Goal: Task Accomplishment & Management: Manage account settings

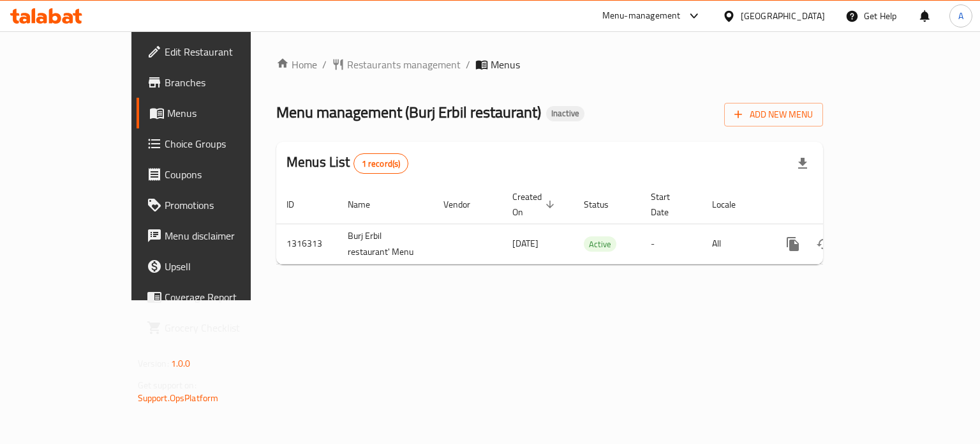
click at [776, 24] on div "United Arab Emirates" at bounding box center [773, 16] width 123 height 31
click at [766, 17] on div "[GEOGRAPHIC_DATA]" at bounding box center [783, 16] width 84 height 14
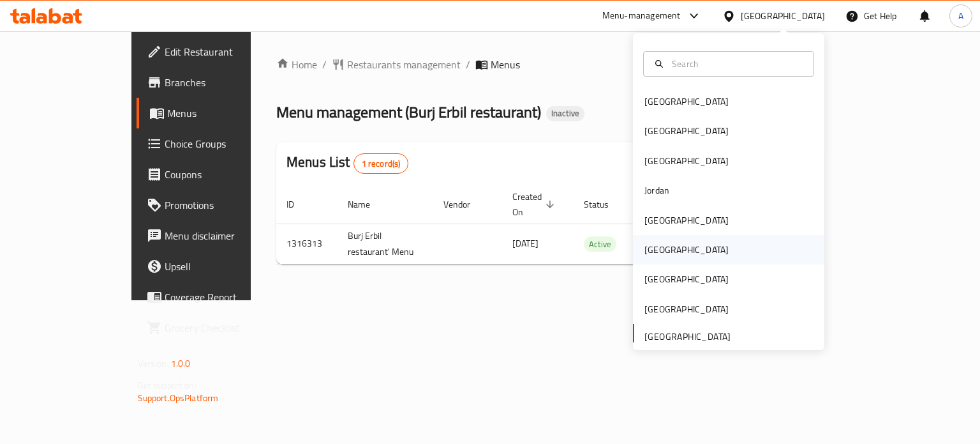
click at [652, 251] on div "Oman" at bounding box center [687, 250] width 84 height 14
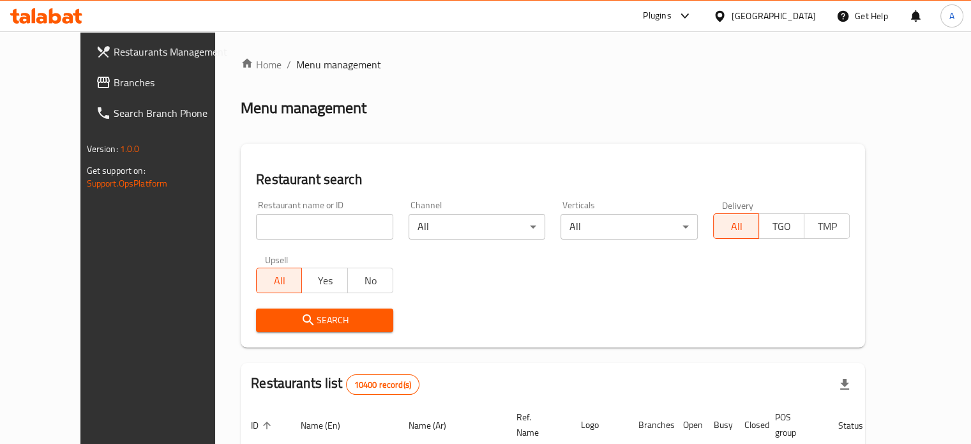
click at [114, 84] on span "Branches" at bounding box center [173, 82] width 119 height 15
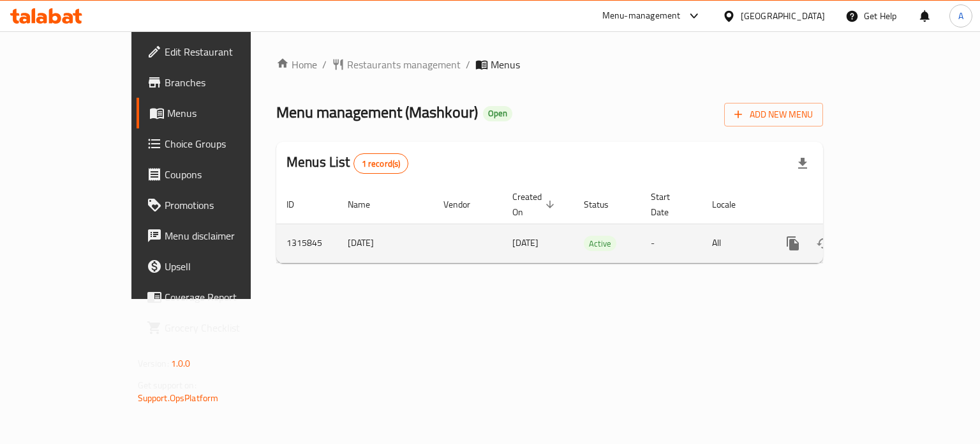
click at [893, 236] on icon "enhanced table" at bounding box center [885, 243] width 15 height 15
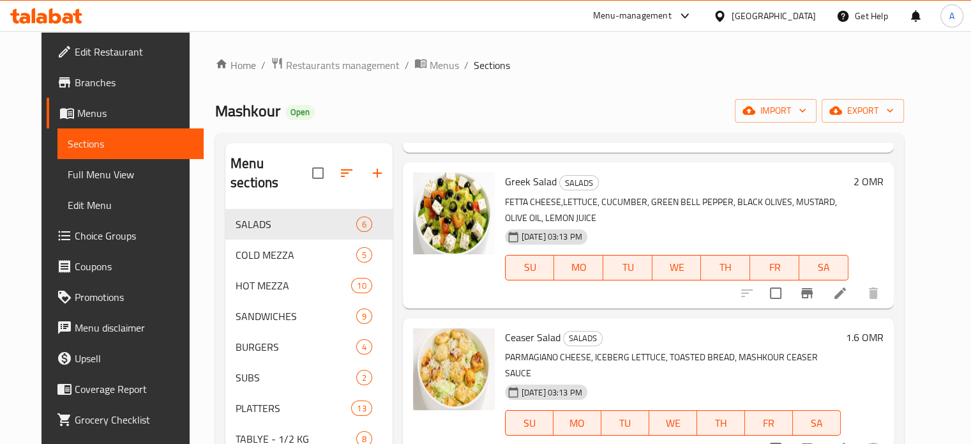
scroll to position [64, 0]
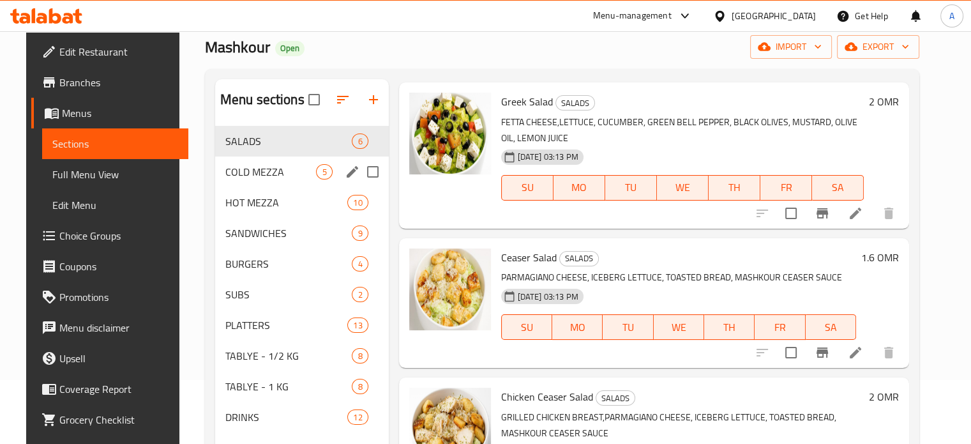
click at [244, 173] on span "COLD MEZZA" at bounding box center [270, 171] width 91 height 15
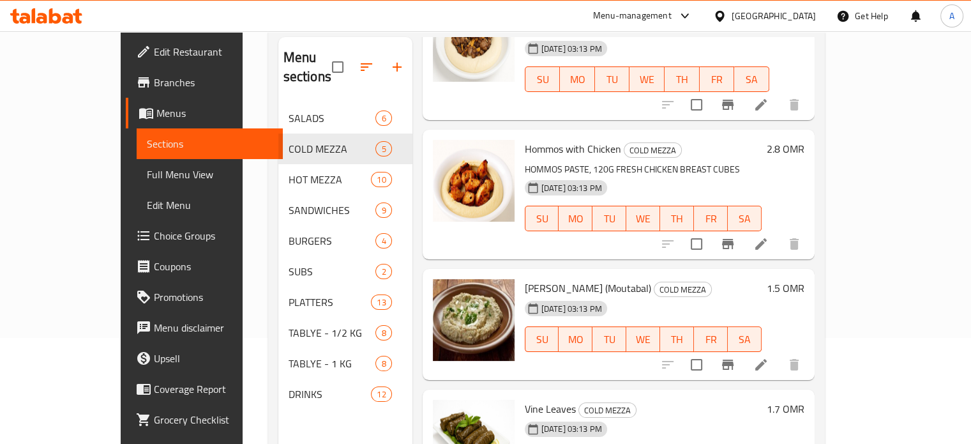
scroll to position [128, 0]
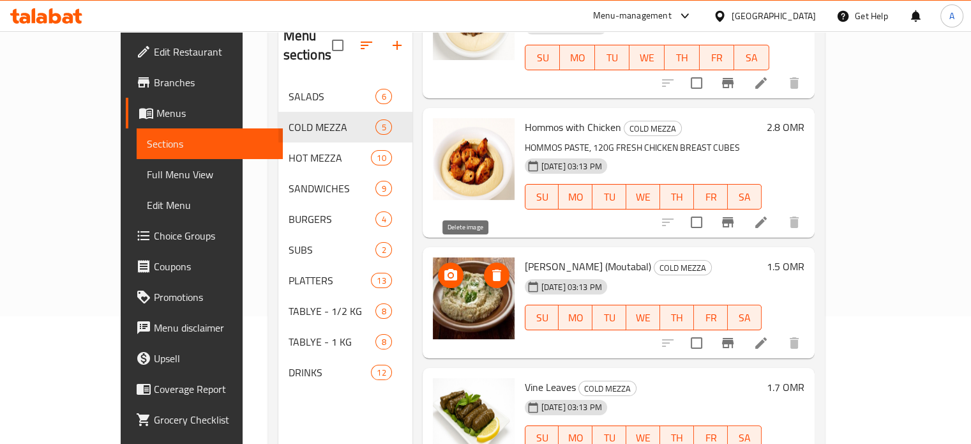
click at [492, 269] on icon "delete image" at bounding box center [496, 274] width 9 height 11
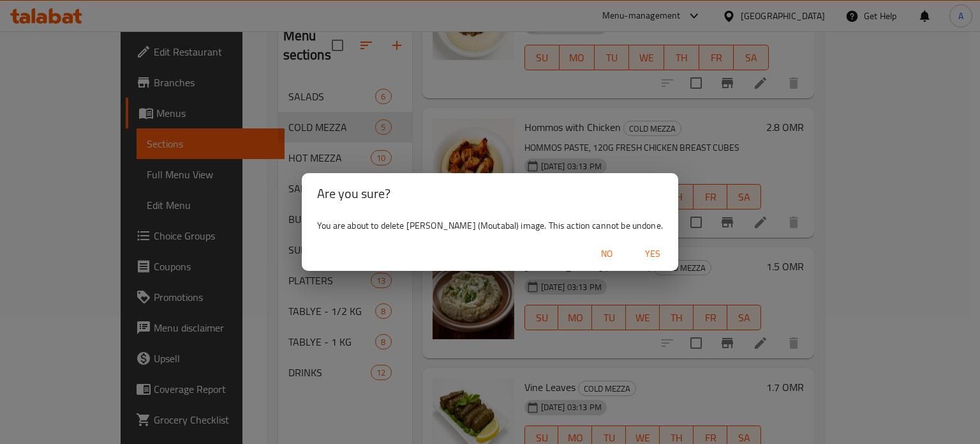
click at [645, 255] on span "Yes" at bounding box center [653, 254] width 31 height 16
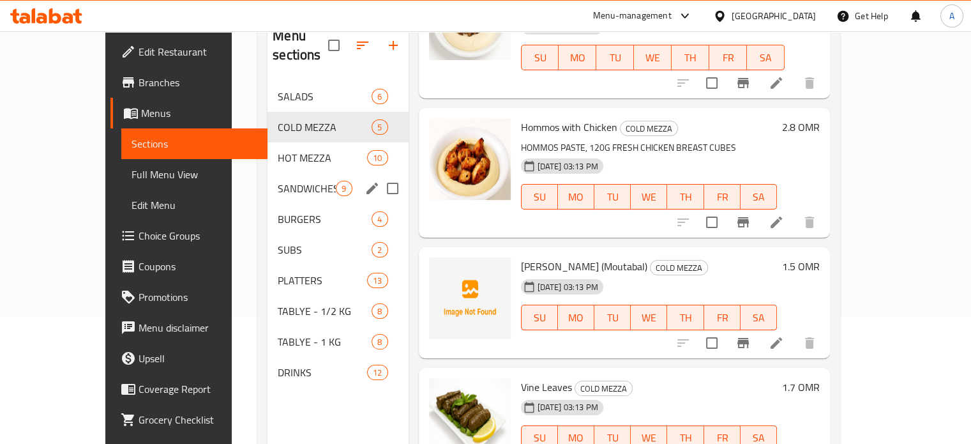
click at [278, 181] on span "SANDWICHES" at bounding box center [307, 188] width 58 height 15
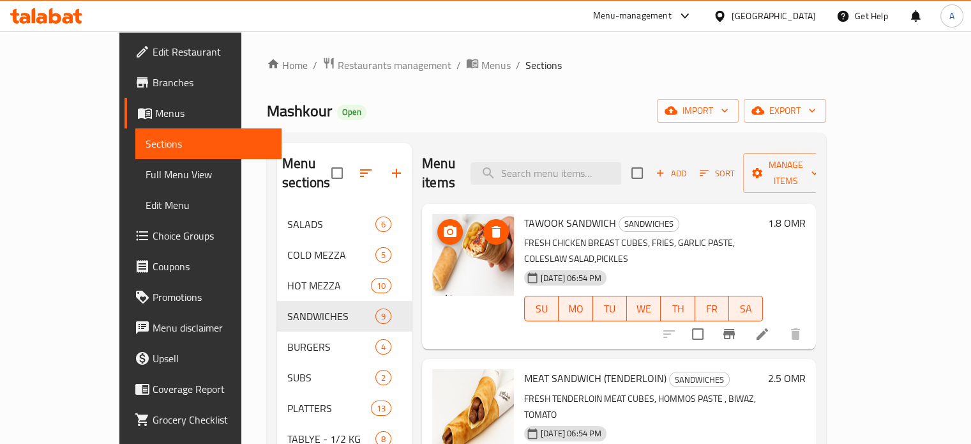
click at [492, 226] on icon "delete image" at bounding box center [496, 231] width 9 height 11
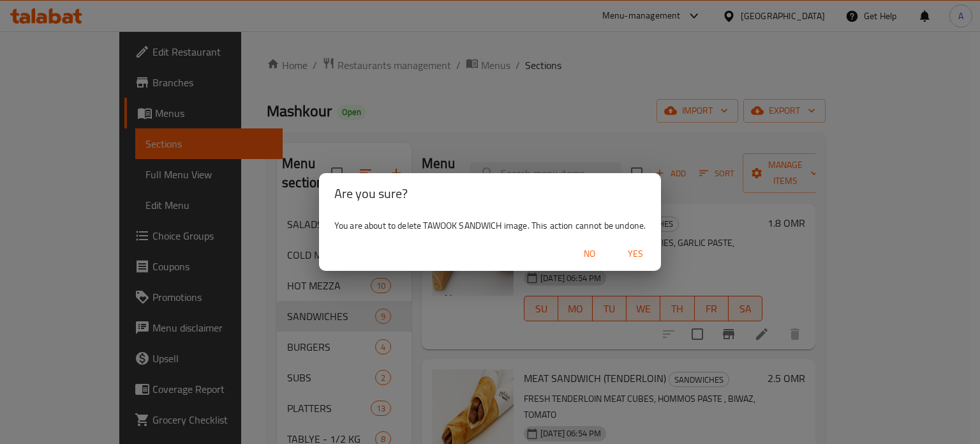
click at [640, 252] on span "Yes" at bounding box center [635, 254] width 31 height 16
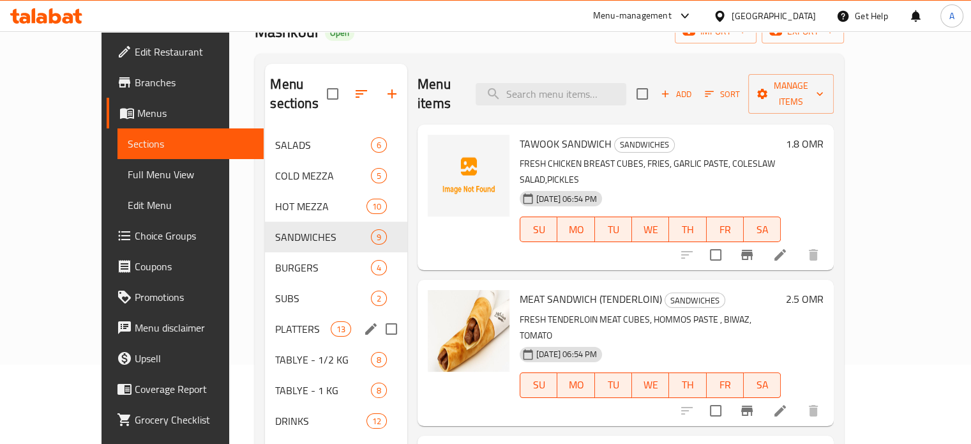
scroll to position [179, 0]
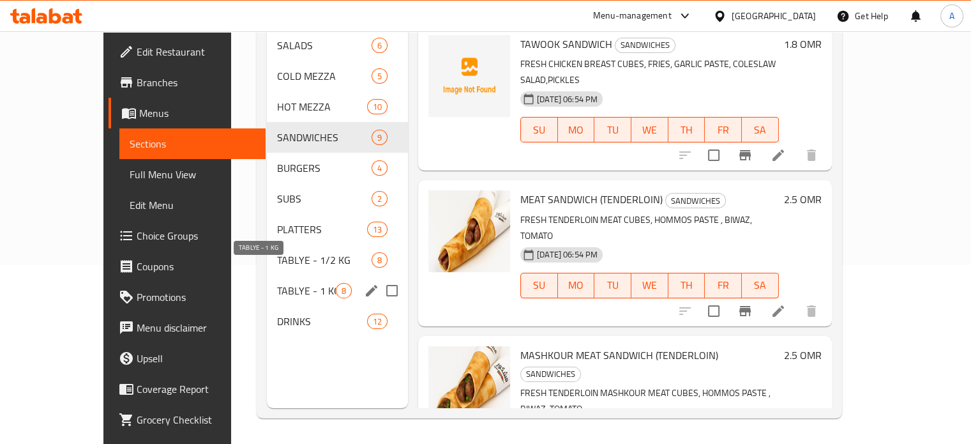
click at [277, 283] on span "TABLYE - 1 KG" at bounding box center [306, 290] width 59 height 15
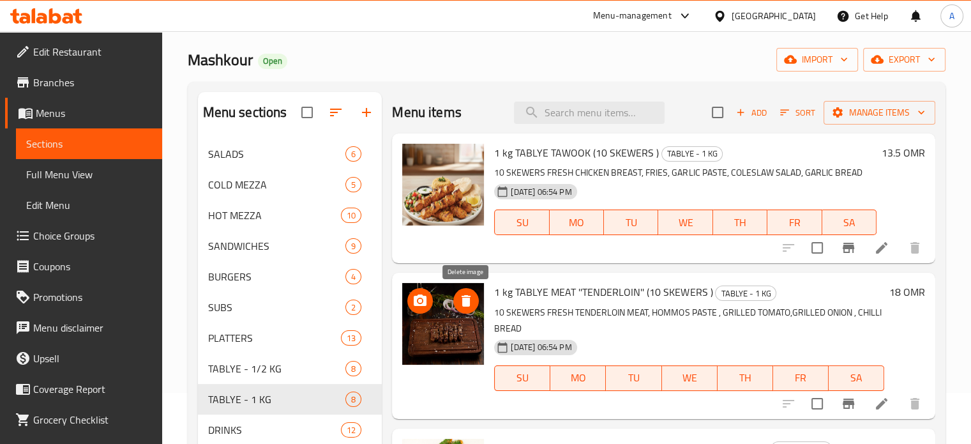
click at [472, 295] on icon "delete image" at bounding box center [465, 300] width 15 height 15
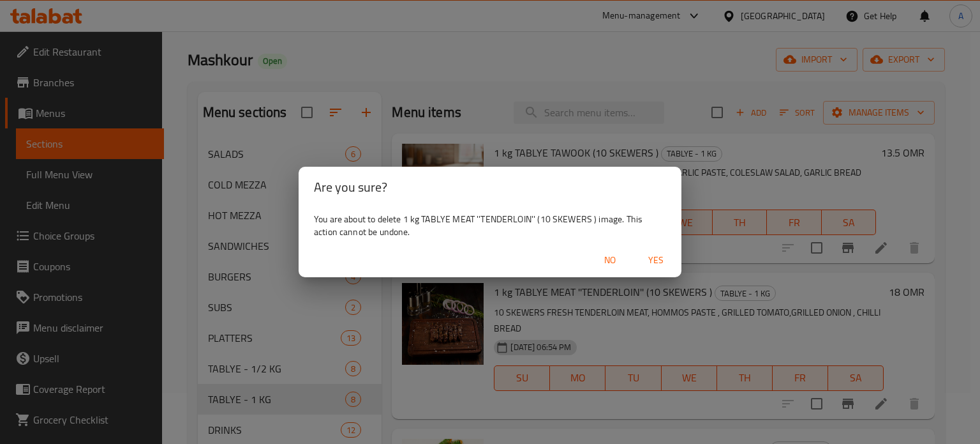
click at [655, 267] on span "Yes" at bounding box center [656, 260] width 31 height 16
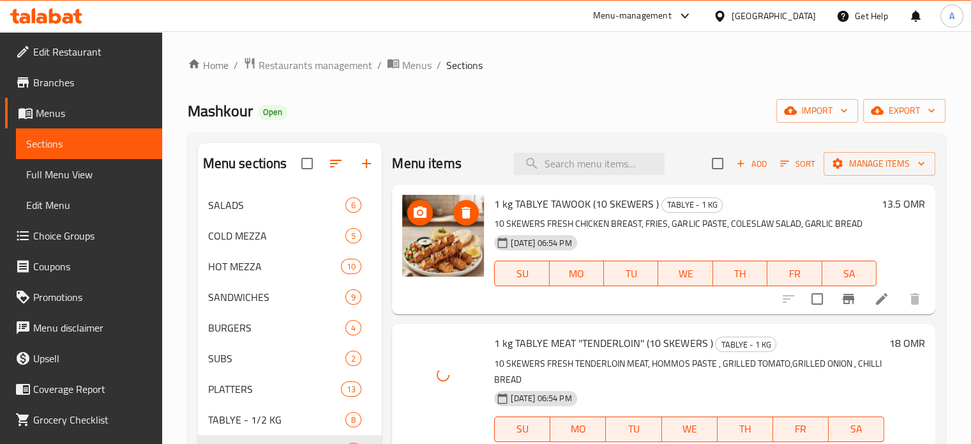
click at [468, 213] on icon "delete image" at bounding box center [465, 212] width 9 height 11
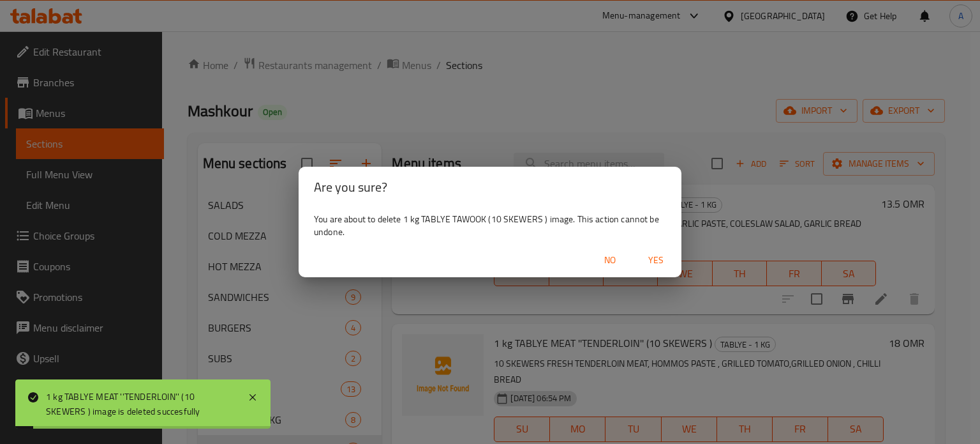
click at [654, 262] on span "Yes" at bounding box center [656, 260] width 31 height 16
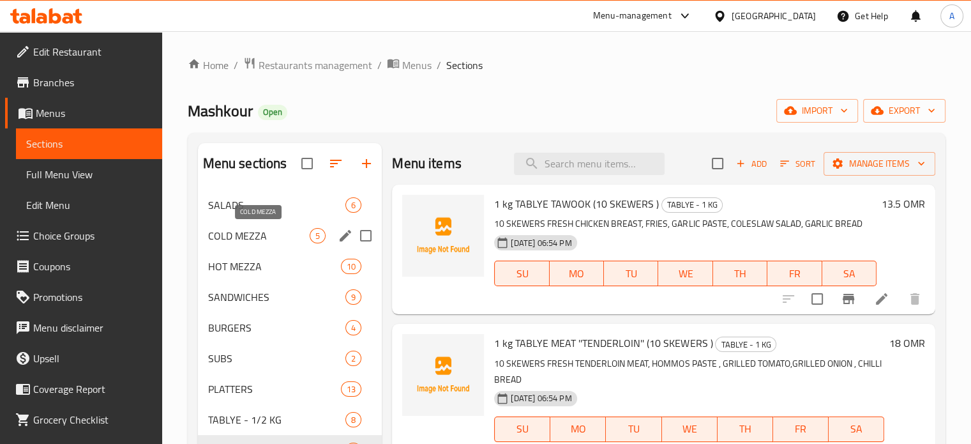
click at [223, 239] on span "COLD MEZZA" at bounding box center [259, 235] width 102 height 15
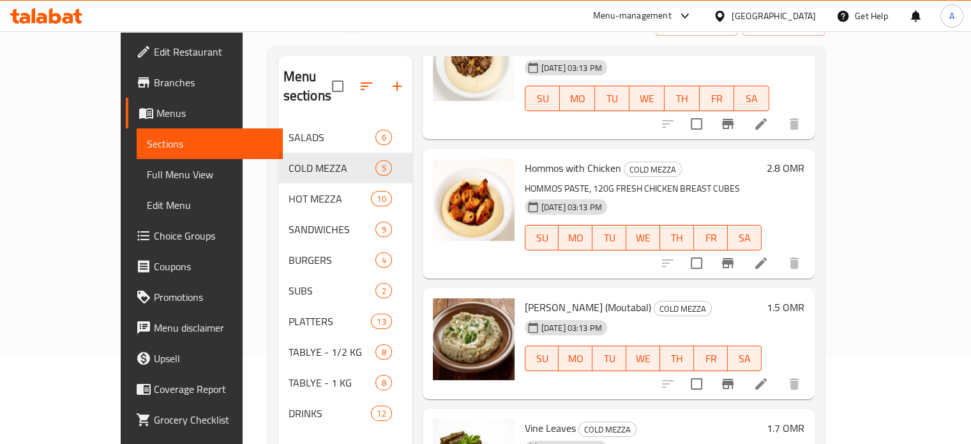
scroll to position [179, 0]
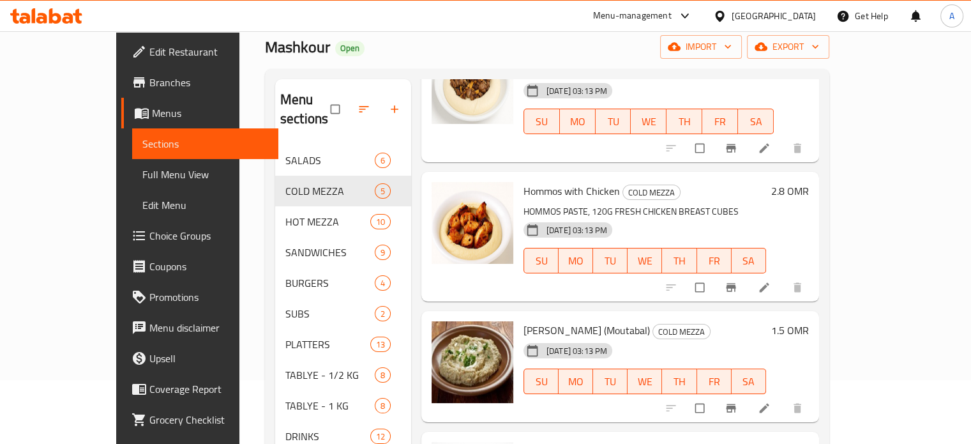
scroll to position [128, 0]
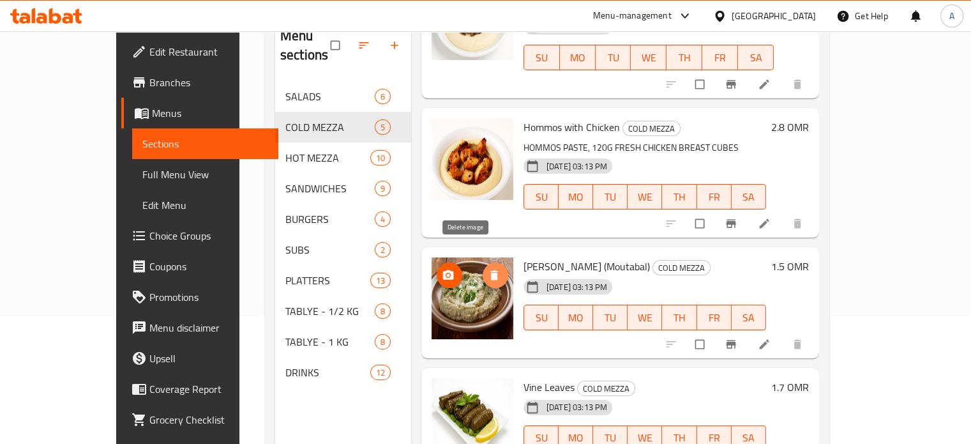
click at [490, 271] on icon "delete image" at bounding box center [494, 276] width 8 height 10
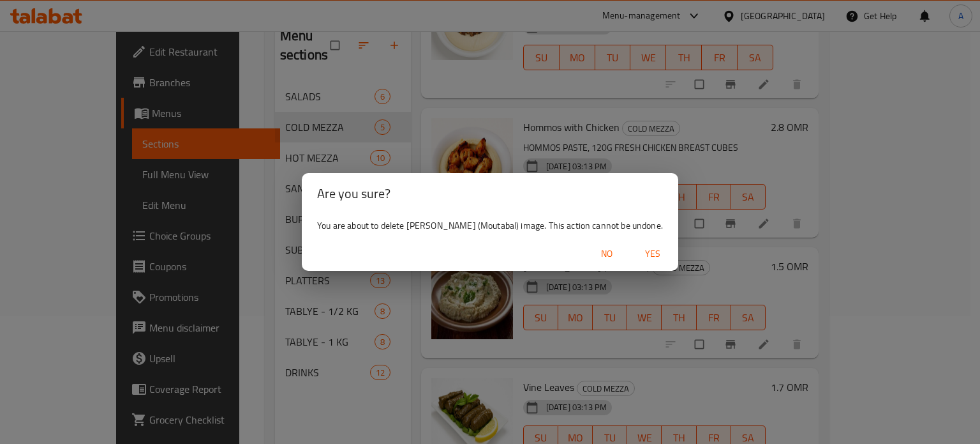
click at [656, 252] on span "Yes" at bounding box center [653, 254] width 31 height 16
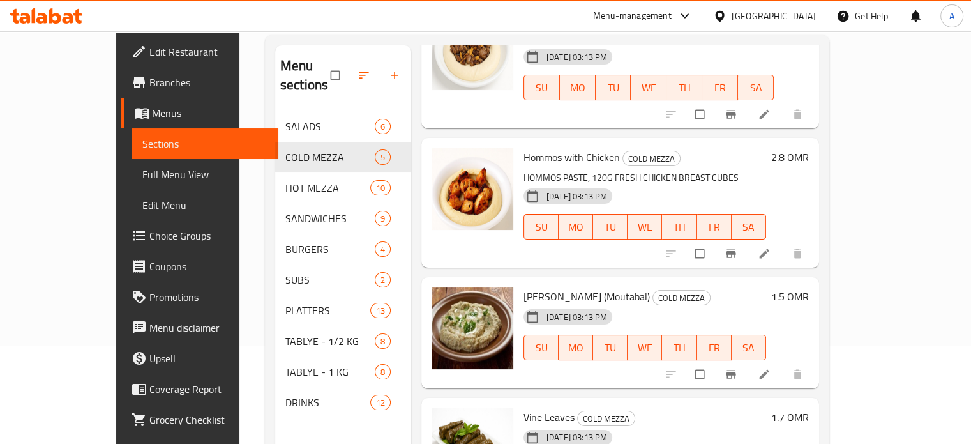
scroll to position [179, 0]
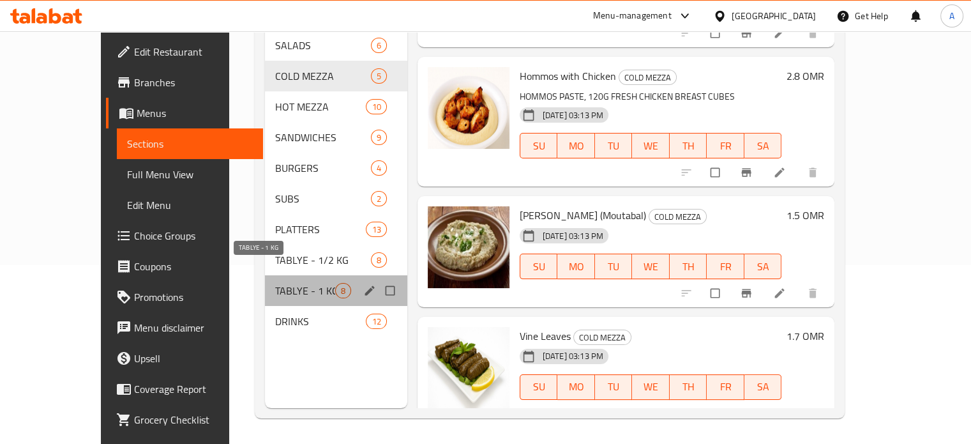
click at [275, 283] on span "TABLYE - 1 KG" at bounding box center [305, 290] width 60 height 15
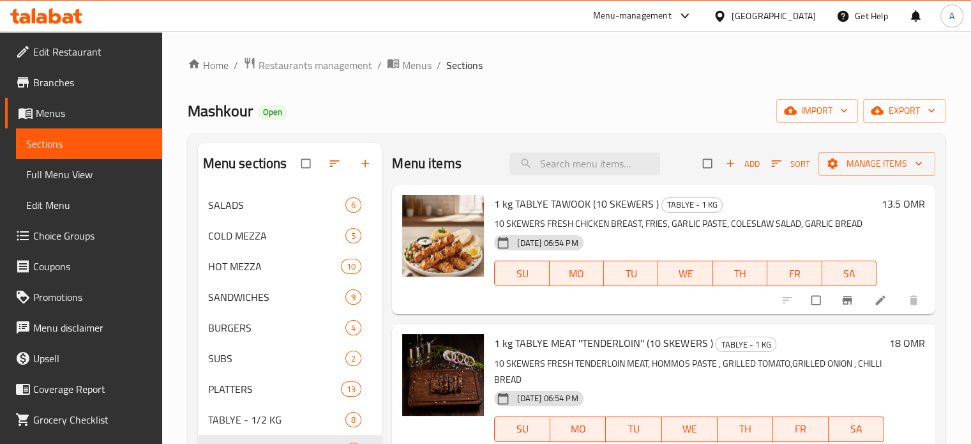
scroll to position [64, 0]
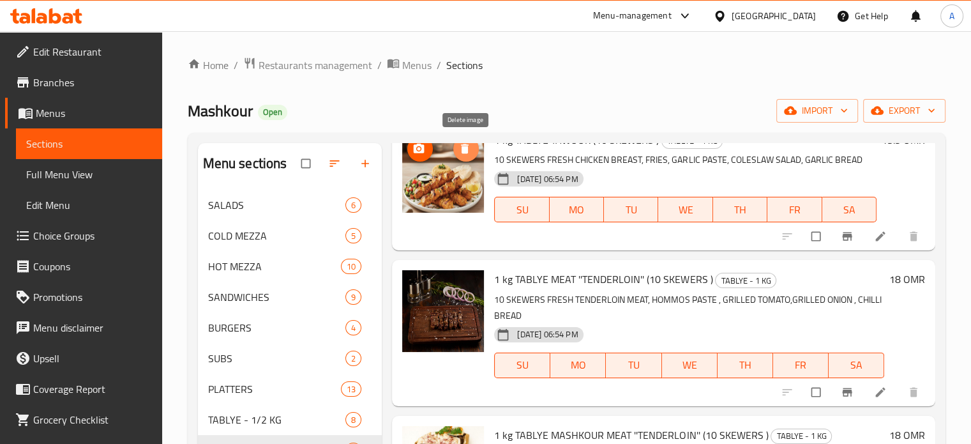
click at [466, 157] on button "delete image" at bounding box center [466, 149] width 26 height 26
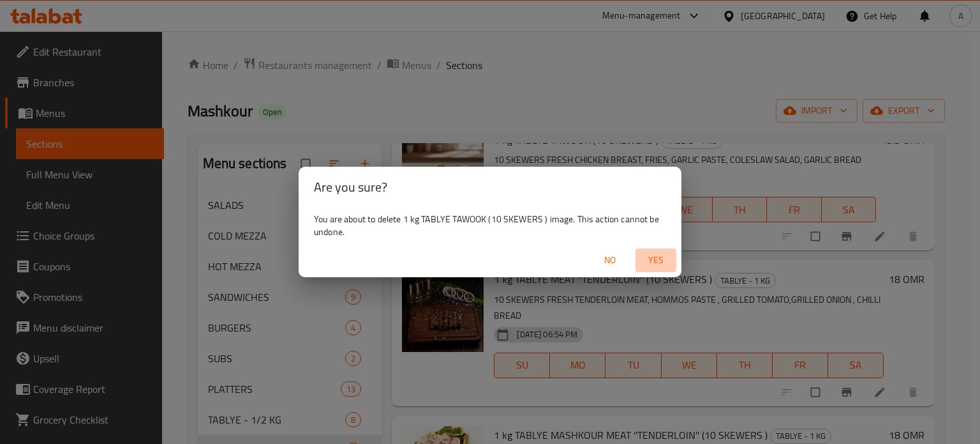
click at [657, 256] on span "Yes" at bounding box center [656, 260] width 31 height 16
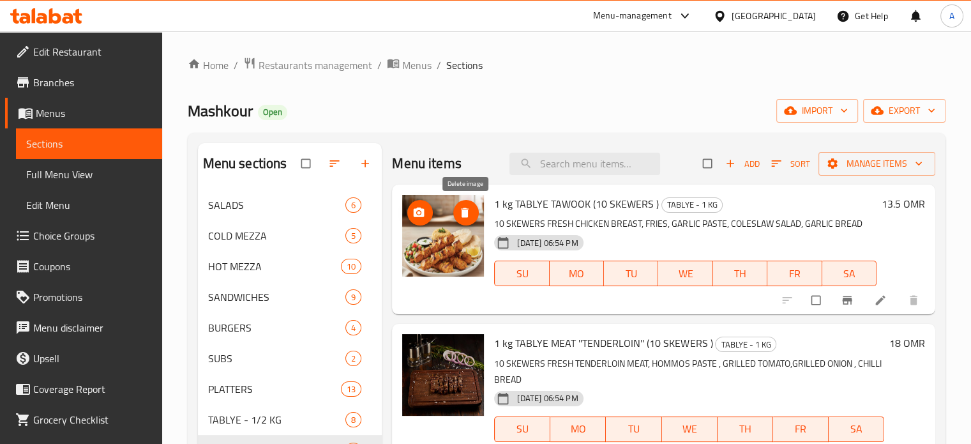
click at [469, 211] on icon "delete image" at bounding box center [464, 212] width 13 height 13
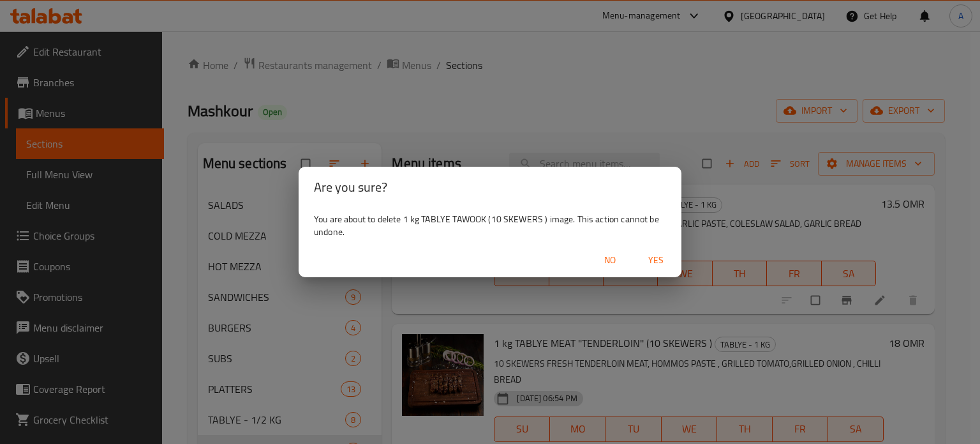
click at [654, 261] on span "Yes" at bounding box center [656, 260] width 31 height 16
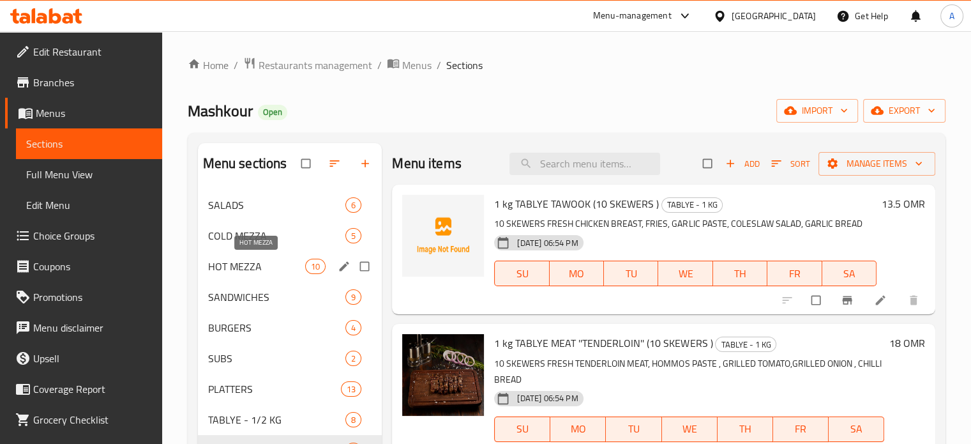
click at [220, 271] on span "HOT MEZZA" at bounding box center [257, 266] width 98 height 15
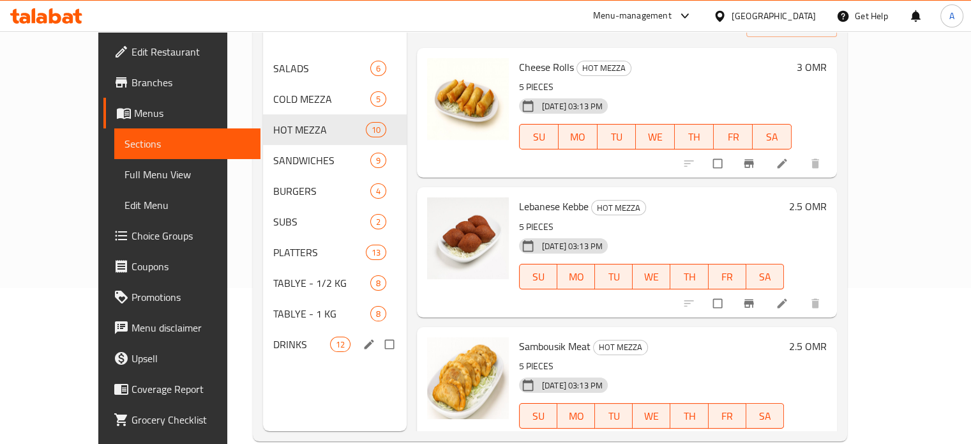
scroll to position [179, 0]
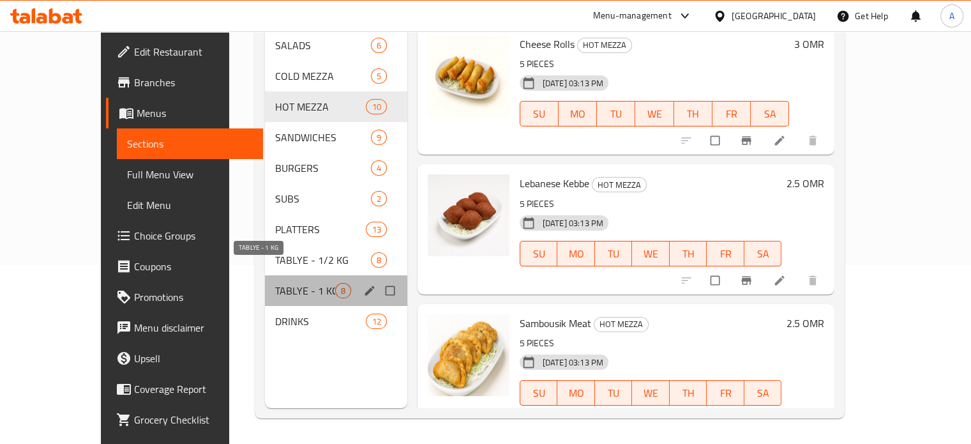
click at [275, 283] on span "TABLYE - 1 KG" at bounding box center [305, 290] width 60 height 15
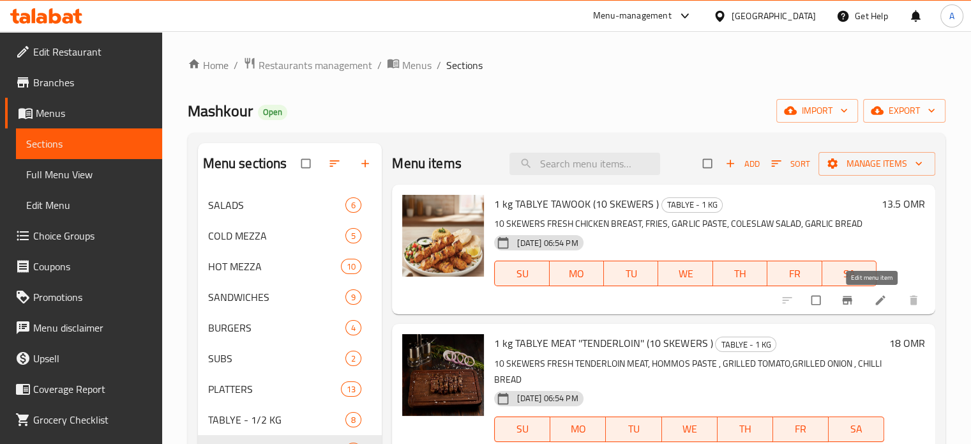
click at [874, 303] on icon at bounding box center [880, 300] width 13 height 13
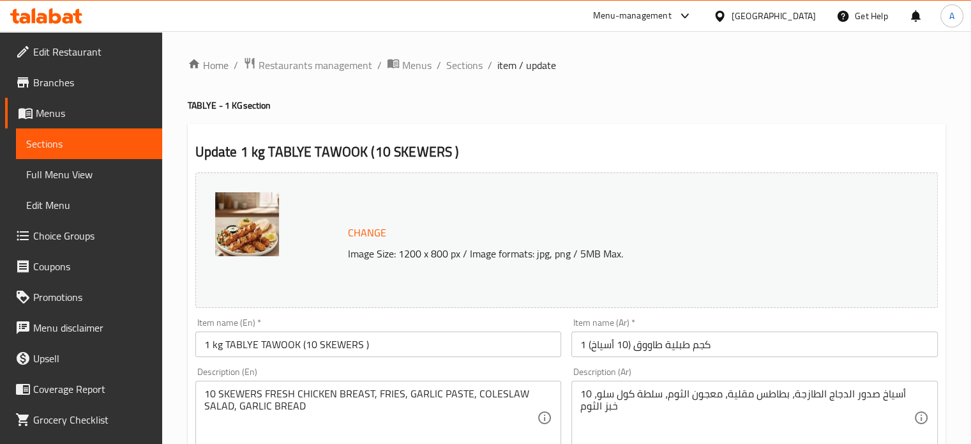
click at [364, 235] on span "Change" at bounding box center [367, 232] width 38 height 19
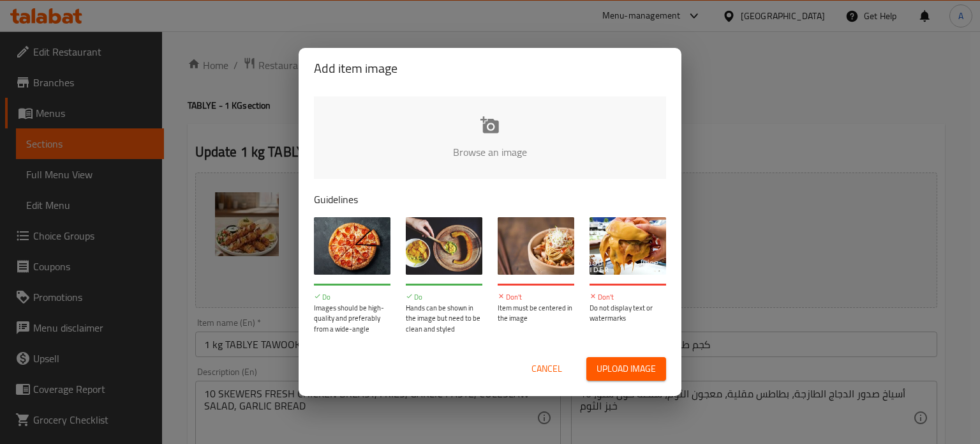
click at [723, 255] on div "Add item image Browse an image Guidelines Do Images should be high-quality and …" at bounding box center [490, 222] width 980 height 444
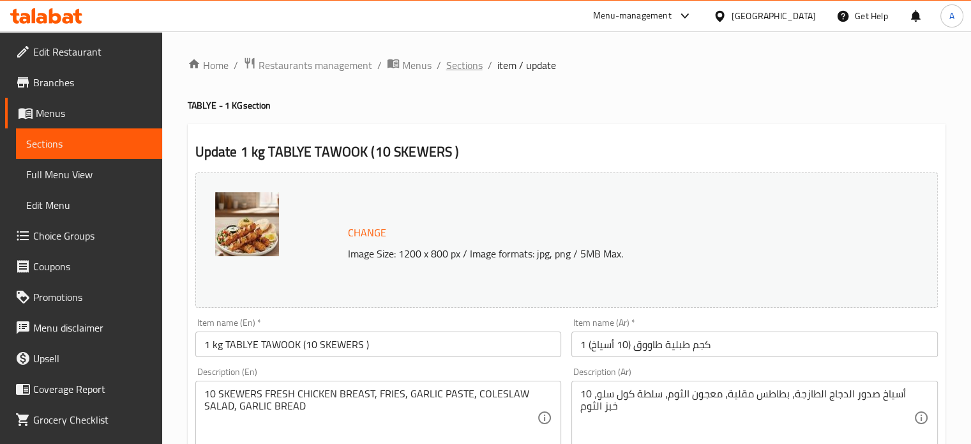
click at [465, 59] on span "Sections" at bounding box center [464, 64] width 36 height 15
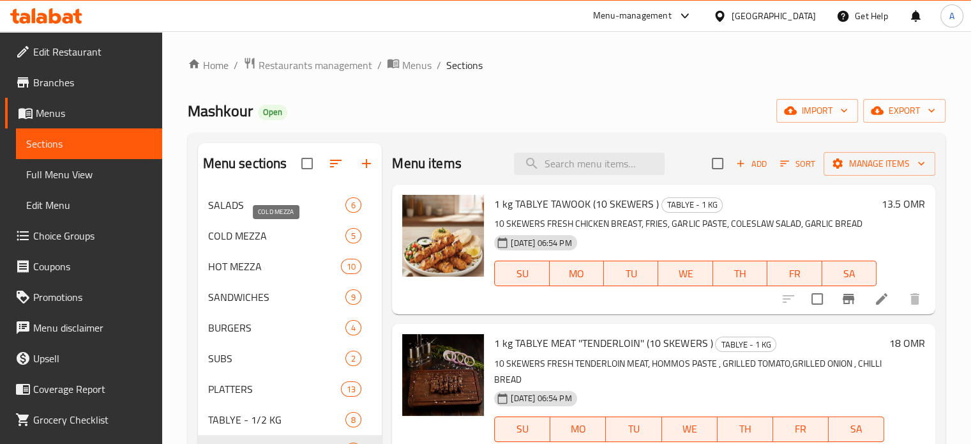
scroll to position [179, 0]
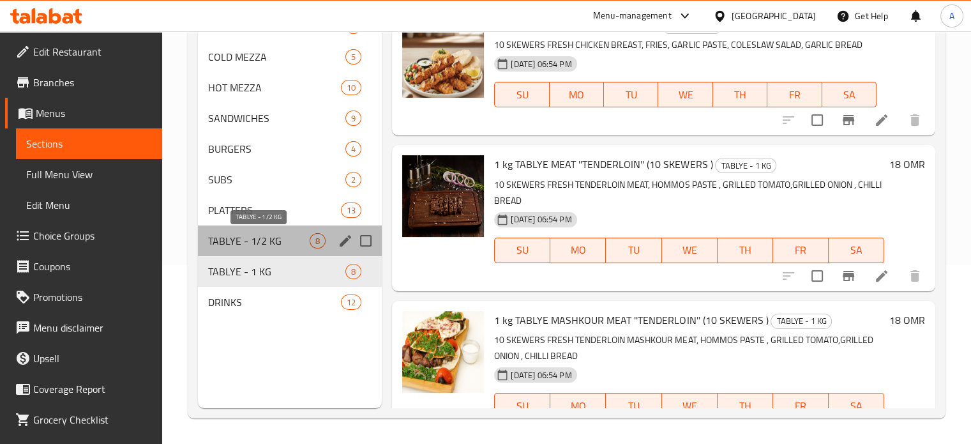
click at [230, 241] on span "TABLYE - 1/2 KG" at bounding box center [259, 240] width 102 height 15
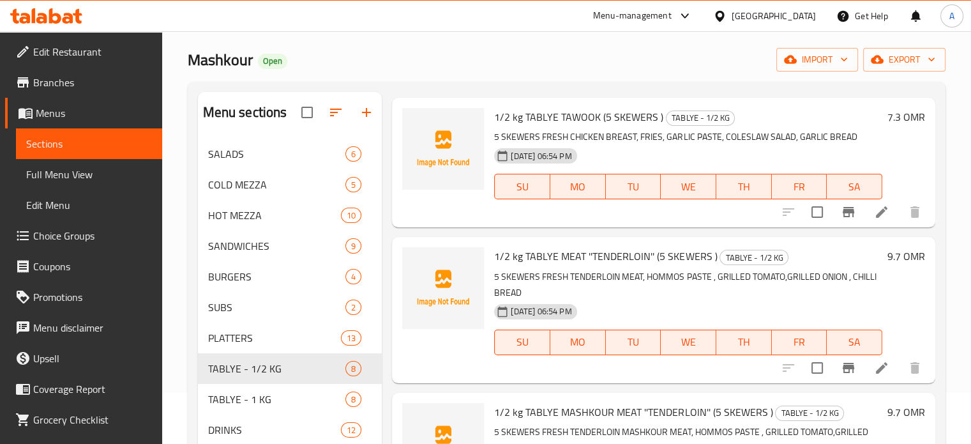
scroll to position [64, 0]
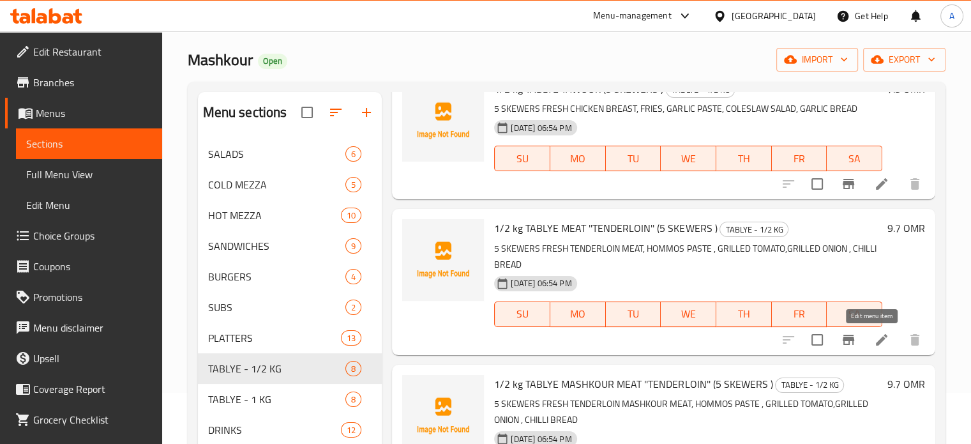
click at [874, 342] on icon at bounding box center [881, 339] width 15 height 15
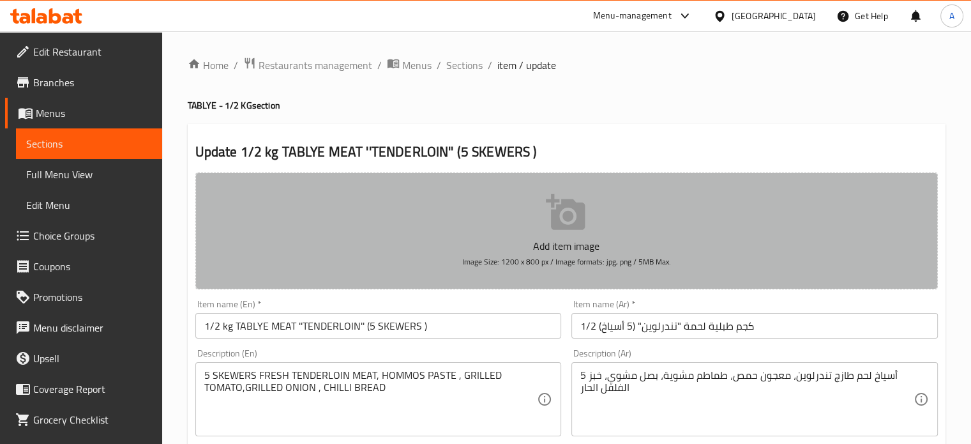
click at [553, 225] on icon "button" at bounding box center [565, 212] width 39 height 36
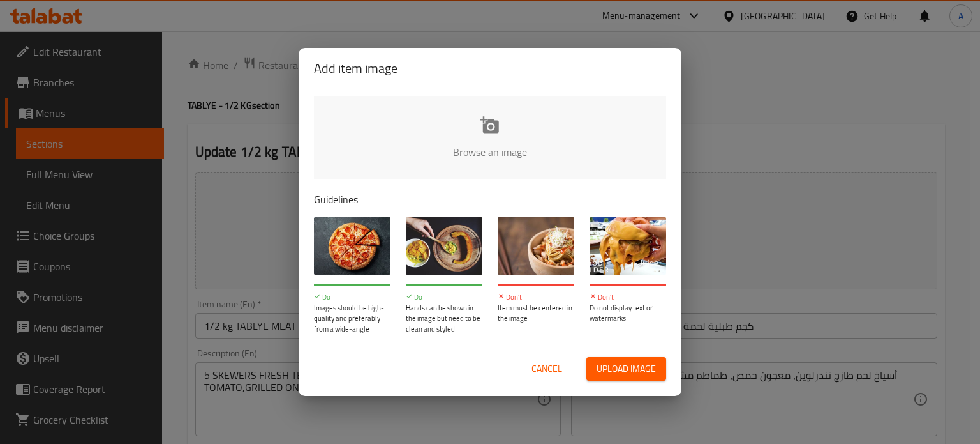
click at [647, 372] on span "Upload image" at bounding box center [626, 369] width 59 height 16
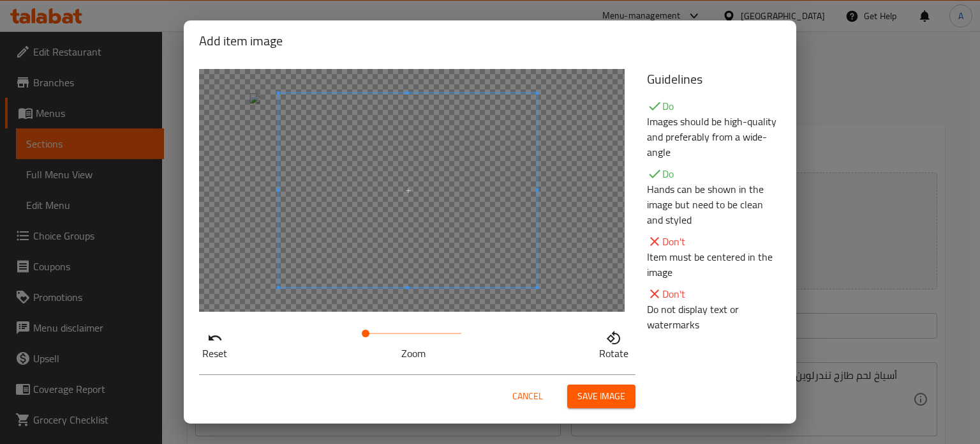
click at [356, 190] on span at bounding box center [407, 190] width 259 height 194
click at [526, 257] on div at bounding box center [405, 188] width 255 height 191
click at [407, 219] on span at bounding box center [413, 191] width 255 height 191
click at [335, 284] on div at bounding box center [413, 191] width 255 height 191
click at [312, 190] on div at bounding box center [413, 191] width 255 height 191
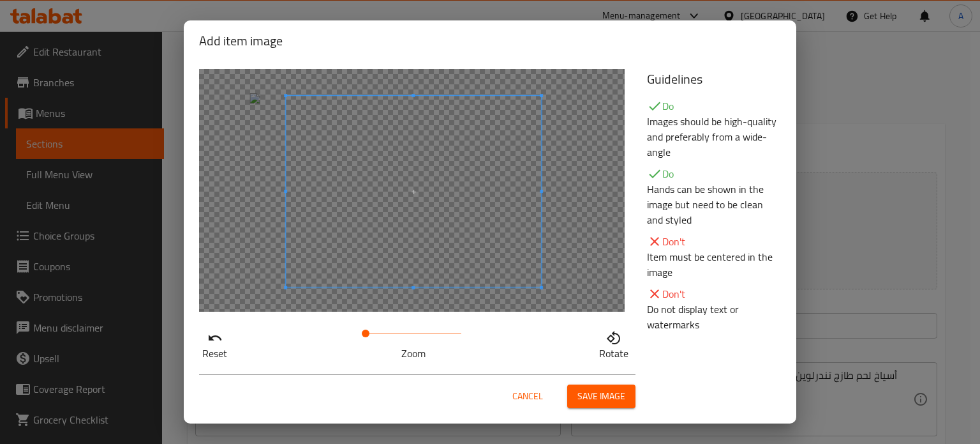
click at [409, 248] on div at bounding box center [413, 191] width 255 height 191
click at [488, 243] on div at bounding box center [413, 191] width 255 height 191
click at [524, 133] on div at bounding box center [413, 191] width 255 height 191
click at [449, 174] on span at bounding box center [413, 191] width 255 height 191
click at [406, 259] on div at bounding box center [413, 191] width 255 height 191
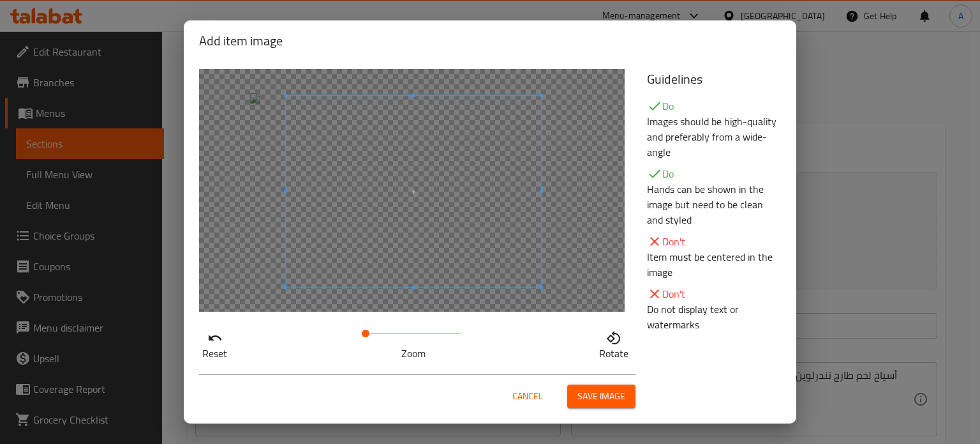
click at [393, 164] on span at bounding box center [413, 191] width 255 height 191
click at [320, 114] on div at bounding box center [412, 190] width 426 height 243
click at [327, 201] on span at bounding box center [410, 193] width 255 height 191
click at [494, 206] on span at bounding box center [447, 192] width 255 height 191
click at [266, 94] on div at bounding box center [412, 190] width 426 height 243
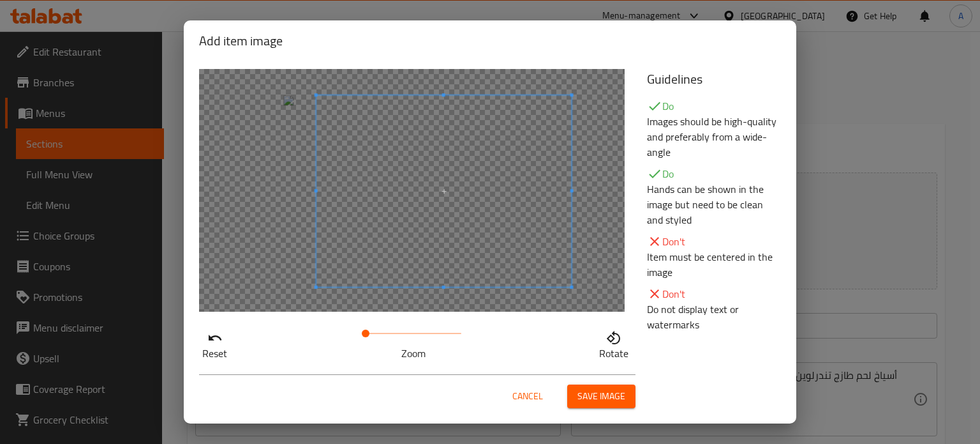
click at [331, 132] on div at bounding box center [444, 190] width 255 height 191
click at [329, 113] on div at bounding box center [444, 190] width 255 height 191
click at [325, 274] on div at bounding box center [444, 190] width 255 height 191
click at [281, 188] on div at bounding box center [412, 190] width 426 height 243
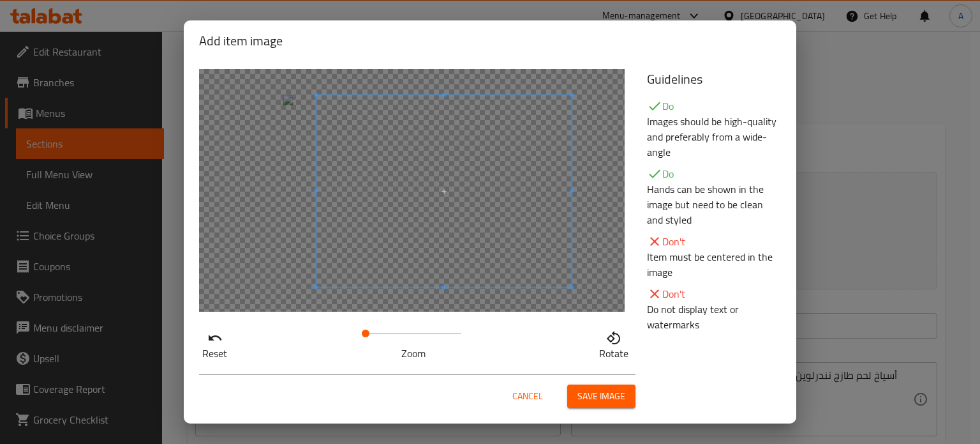
click at [281, 188] on div at bounding box center [412, 190] width 426 height 243
click at [371, 176] on span at bounding box center [446, 189] width 255 height 191
click at [531, 169] on div at bounding box center [412, 190] width 426 height 243
click at [523, 189] on span at bounding box center [446, 189] width 255 height 191
click at [567, 252] on div at bounding box center [446, 189] width 255 height 191
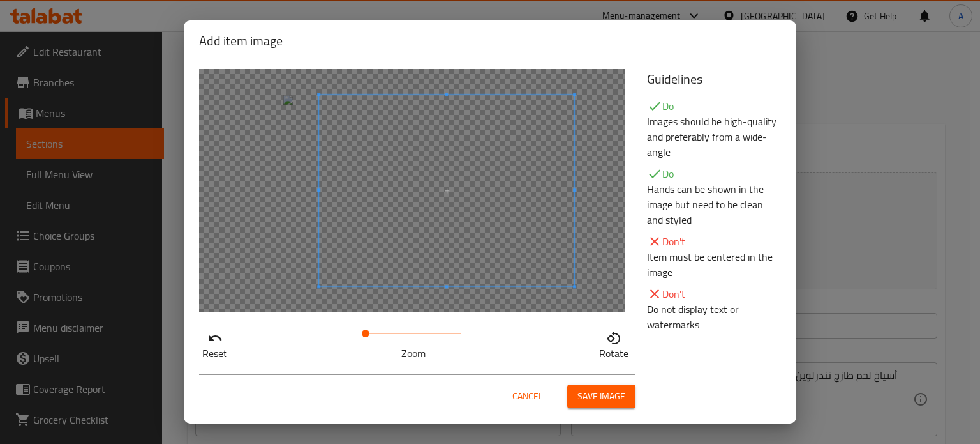
click at [419, 247] on span at bounding box center [446, 189] width 255 height 191
drag, startPoint x: 361, startPoint y: 331, endPoint x: 371, endPoint y: 333, distance: 9.7
click at [371, 333] on span at bounding box center [374, 333] width 8 height 8
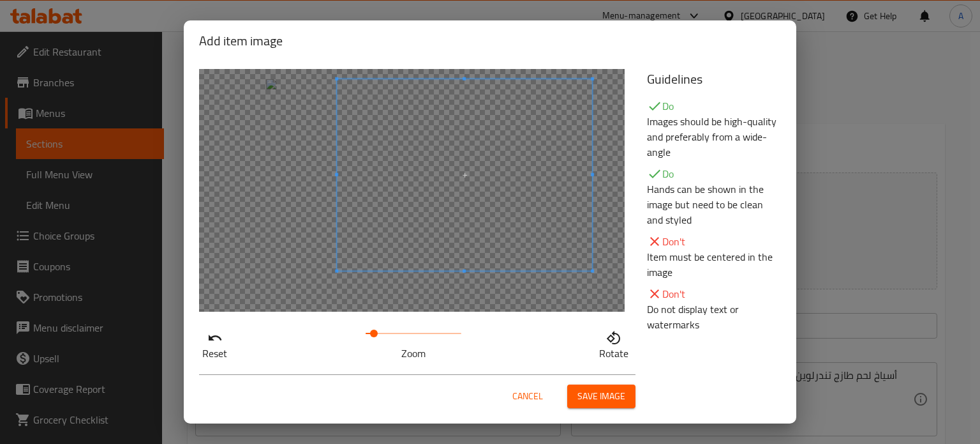
click at [423, 184] on span at bounding box center [464, 174] width 255 height 191
click at [368, 331] on span at bounding box center [372, 333] width 8 height 8
click at [398, 193] on span at bounding box center [464, 174] width 255 height 191
click at [538, 393] on span "Cancel" at bounding box center [528, 396] width 31 height 16
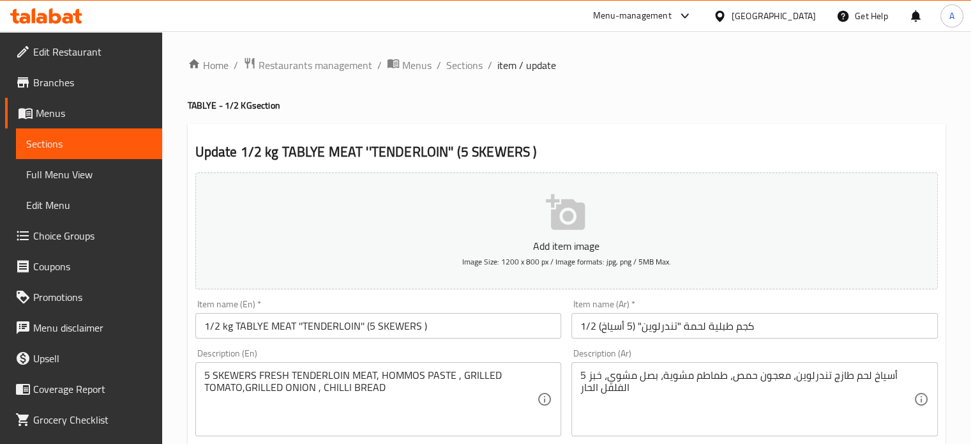
click at [575, 221] on icon "button" at bounding box center [565, 212] width 39 height 36
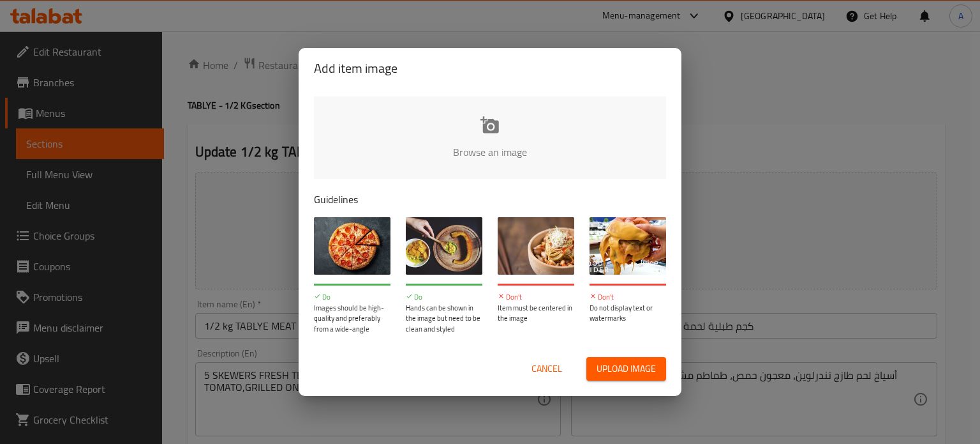
click at [618, 368] on span "Upload image" at bounding box center [626, 369] width 59 height 16
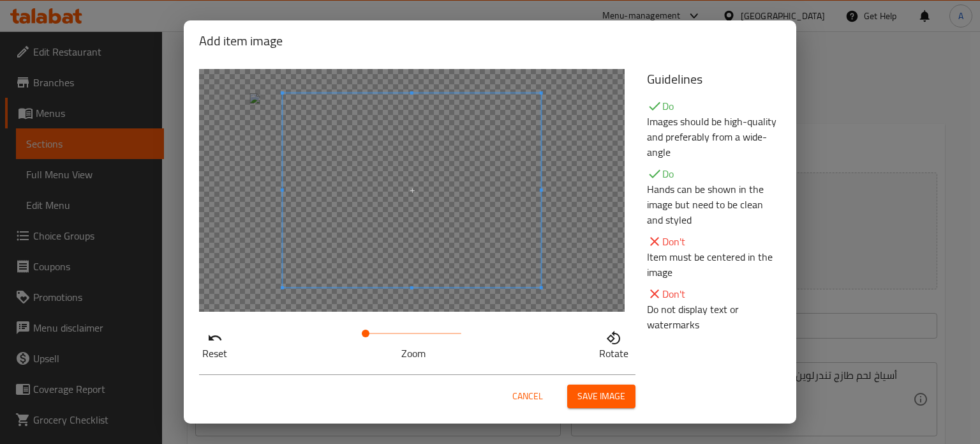
click at [440, 206] on span at bounding box center [412, 190] width 259 height 194
click at [370, 332] on span at bounding box center [374, 333] width 8 height 8
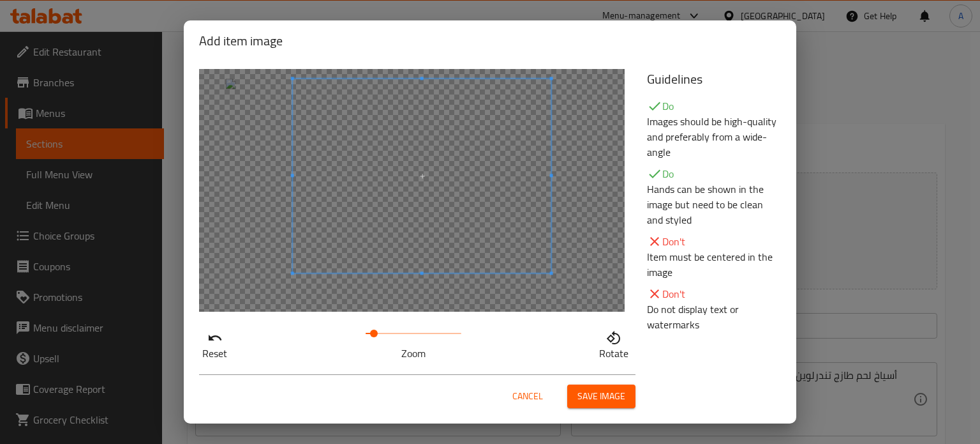
click at [404, 207] on span at bounding box center [422, 176] width 259 height 194
click at [602, 398] on span "Save image" at bounding box center [602, 396] width 48 height 16
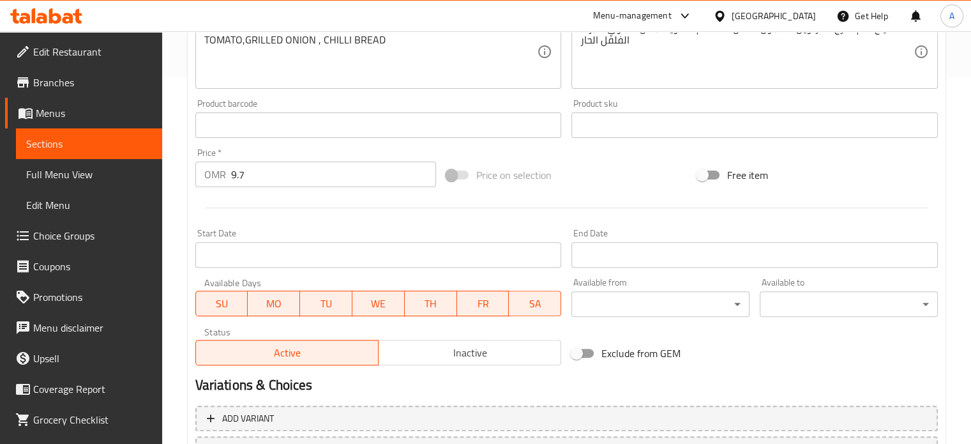
scroll to position [476, 0]
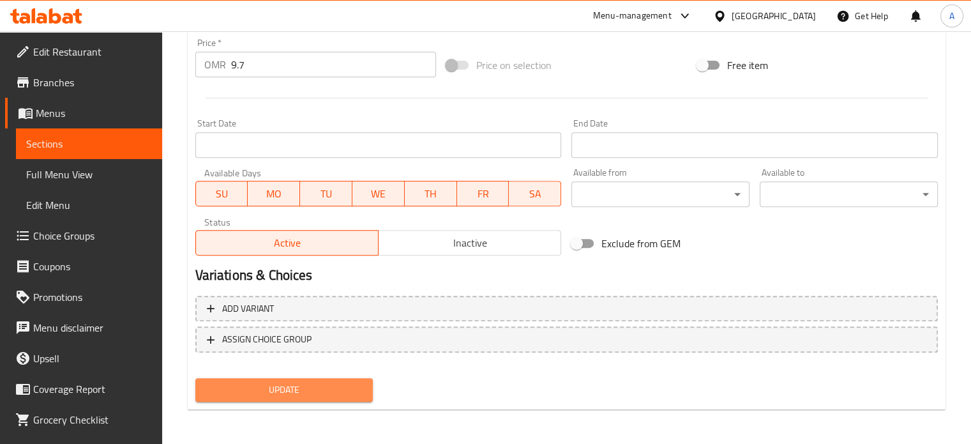
drag, startPoint x: 314, startPoint y: 395, endPoint x: 313, endPoint y: 387, distance: 7.8
click at [314, 395] on span "Update" at bounding box center [285, 390] width 158 height 16
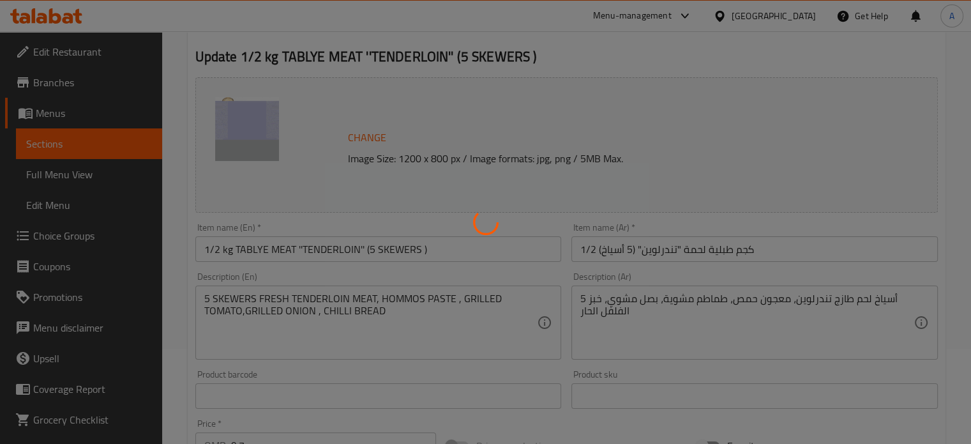
scroll to position [0, 0]
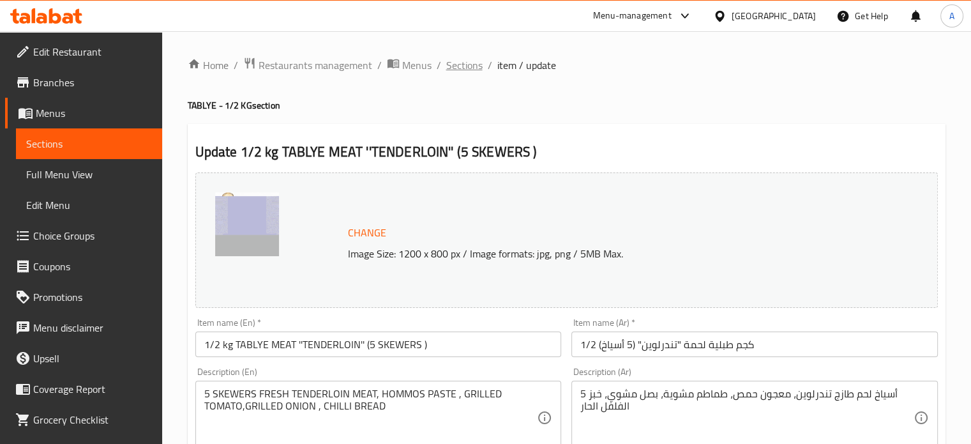
click at [461, 65] on span "Sections" at bounding box center [464, 64] width 36 height 15
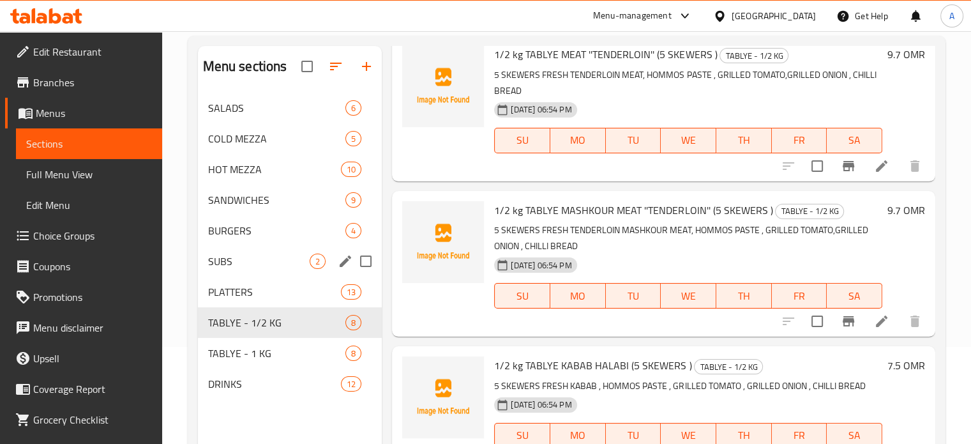
scroll to position [179, 0]
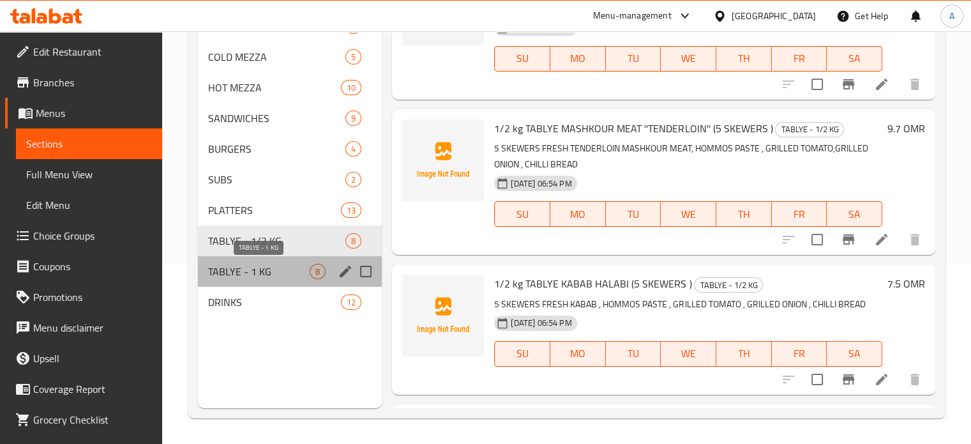
click at [230, 273] on span "TABLYE - 1 KG" at bounding box center [259, 271] width 102 height 15
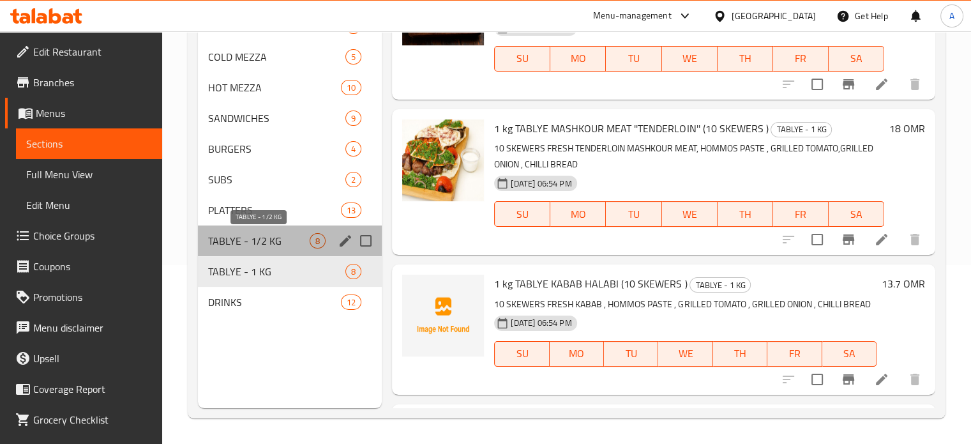
click at [232, 244] on span "TABLYE - 1/2 KG" at bounding box center [259, 240] width 102 height 15
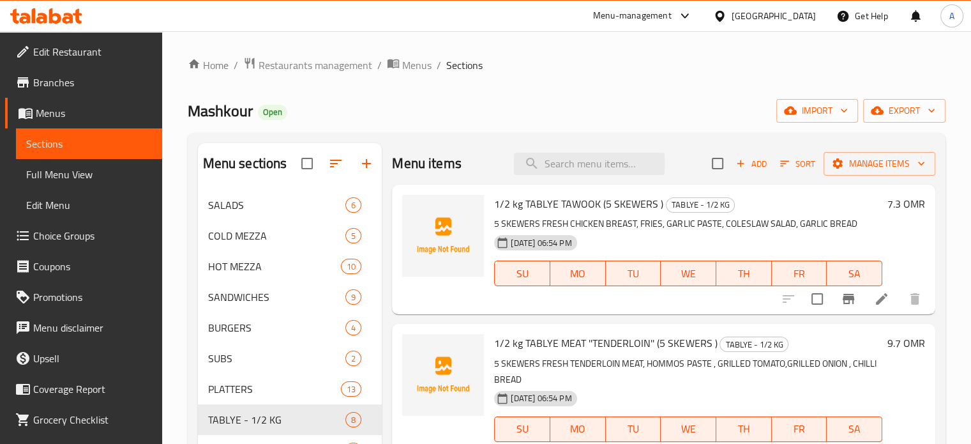
scroll to position [64, 0]
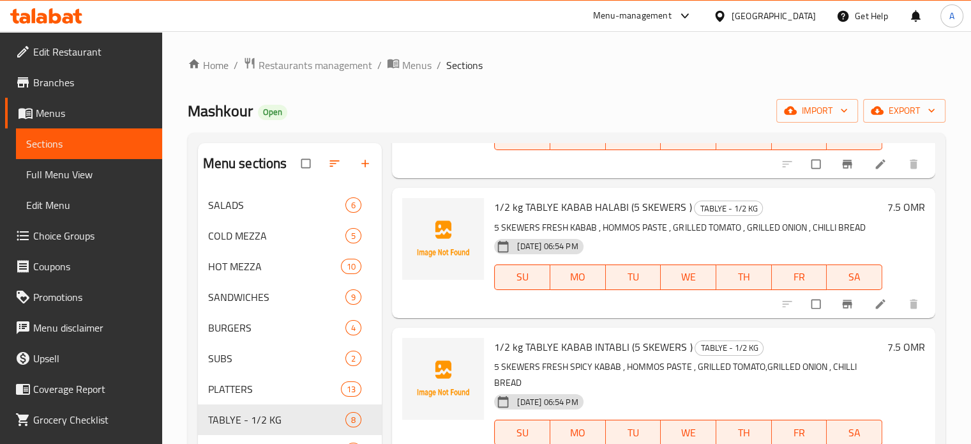
scroll to position [511, 0]
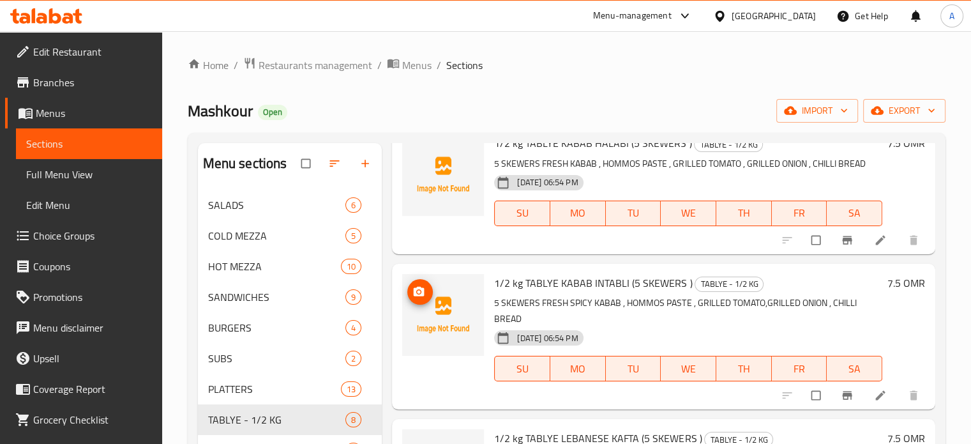
click at [442, 307] on img at bounding box center [443, 315] width 82 height 82
click at [422, 292] on icon "upload picture" at bounding box center [419, 291] width 11 height 10
click at [875, 398] on icon at bounding box center [880, 396] width 10 height 10
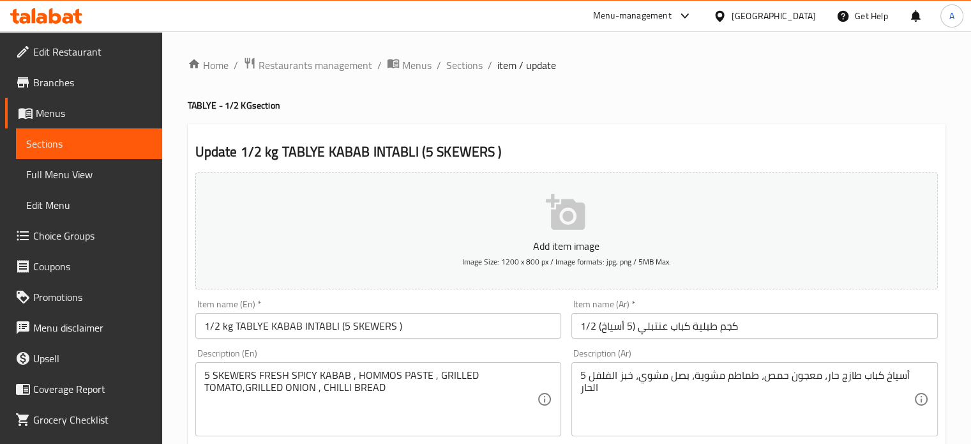
click at [567, 214] on icon "button" at bounding box center [565, 212] width 39 height 36
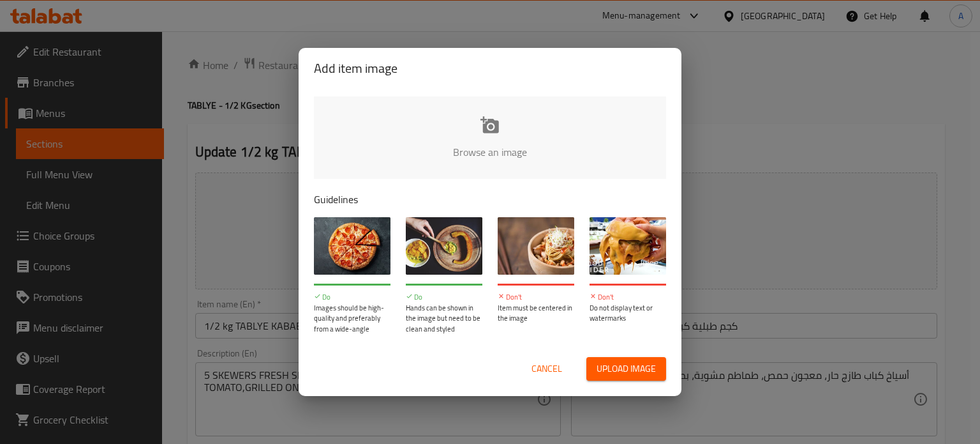
click at [610, 364] on span "Upload image" at bounding box center [626, 369] width 59 height 16
type input "C:\fakepath\WhatsApp Image [DATE] 3.24.06 PM.jpeg"
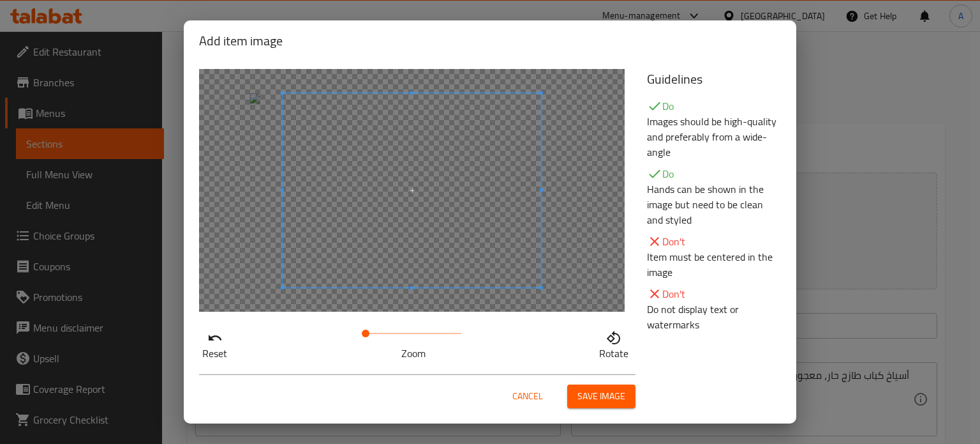
click at [383, 142] on span at bounding box center [412, 190] width 259 height 194
click at [375, 227] on span at bounding box center [412, 190] width 259 height 194
click at [366, 330] on span at bounding box center [370, 333] width 8 height 8
click at [366, 331] on span at bounding box center [370, 333] width 8 height 8
click at [395, 205] on span at bounding box center [415, 184] width 259 height 194
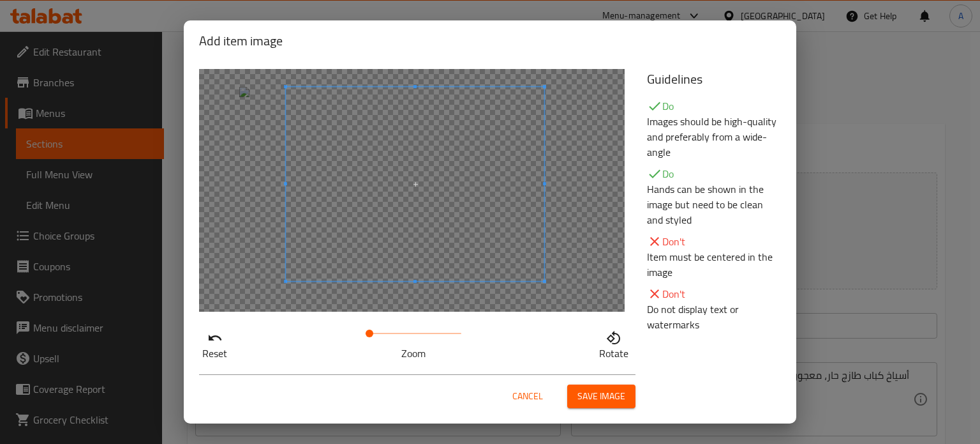
click at [587, 398] on span "Save image" at bounding box center [602, 396] width 48 height 16
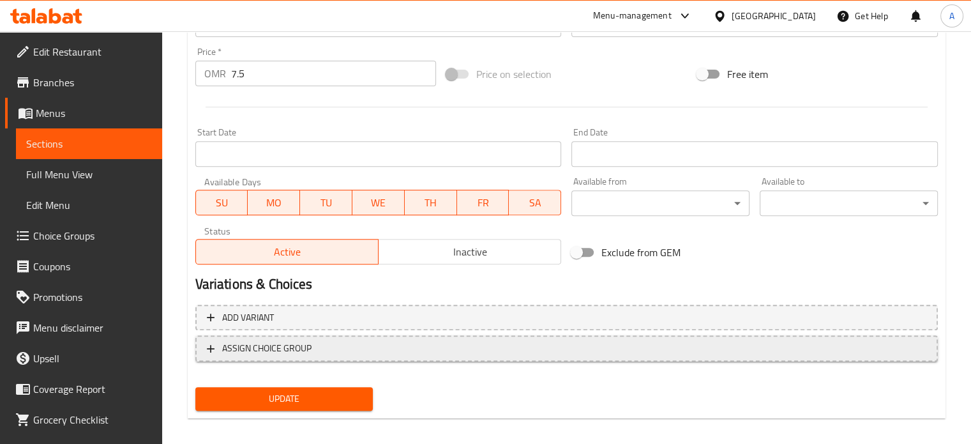
scroll to position [476, 0]
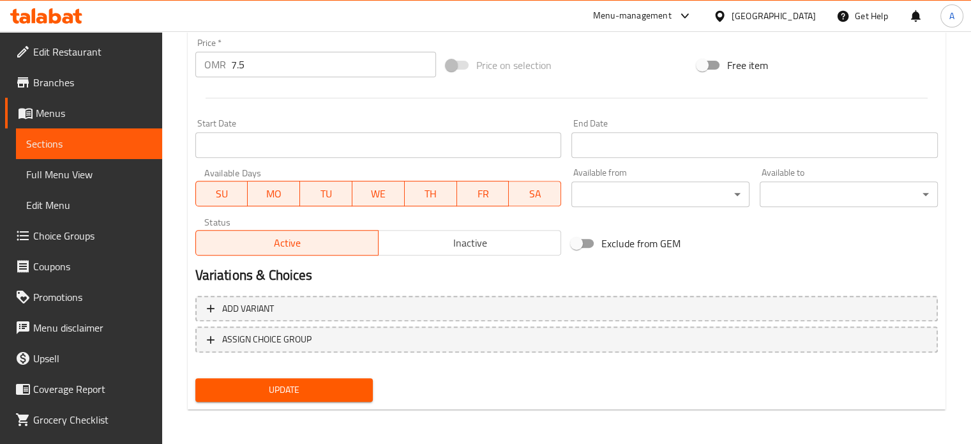
click at [271, 390] on span "Update" at bounding box center [285, 390] width 158 height 16
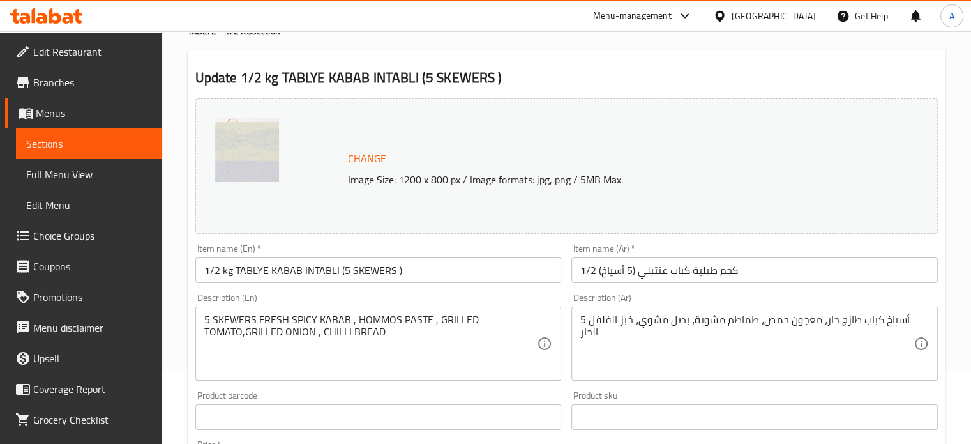
scroll to position [0, 0]
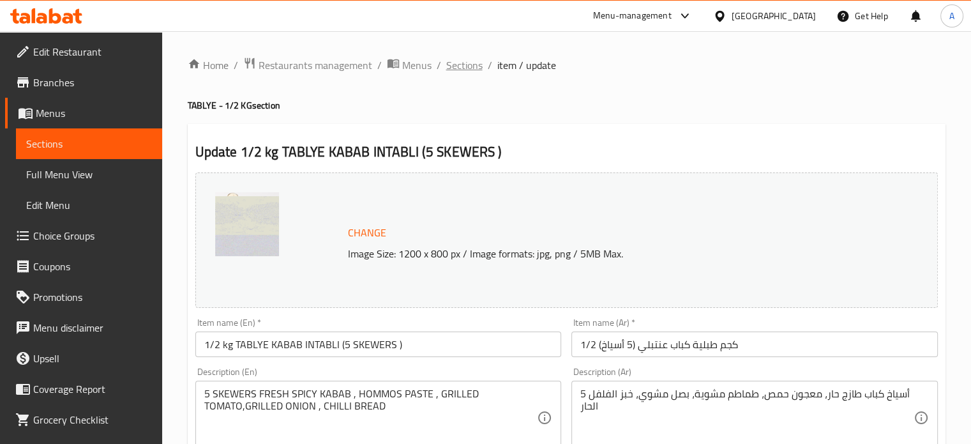
click at [460, 70] on span "Sections" at bounding box center [464, 64] width 36 height 15
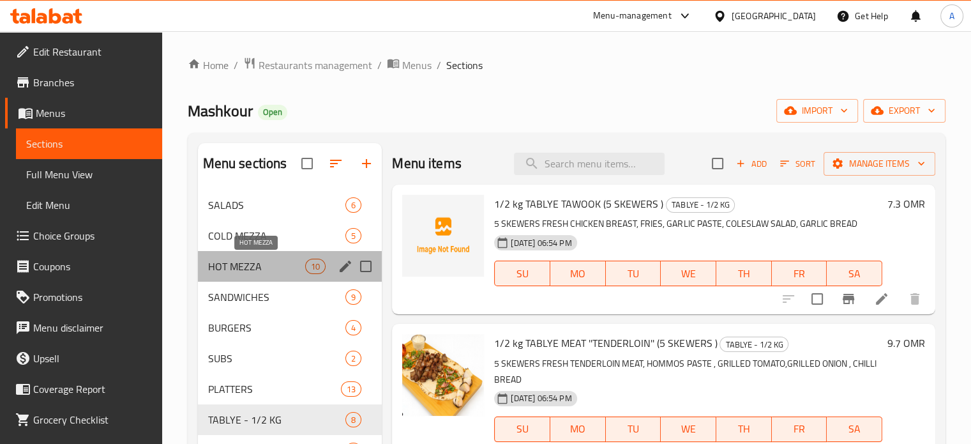
click at [232, 266] on span "HOT MEZZA" at bounding box center [257, 266] width 98 height 15
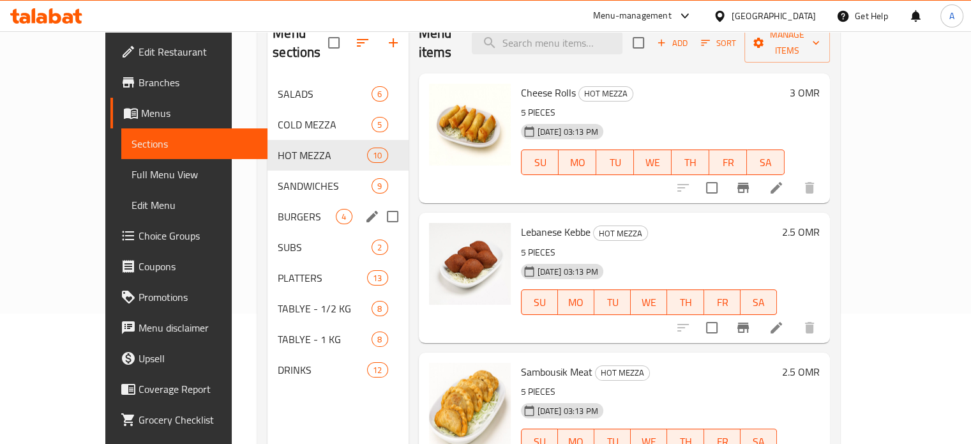
scroll to position [179, 0]
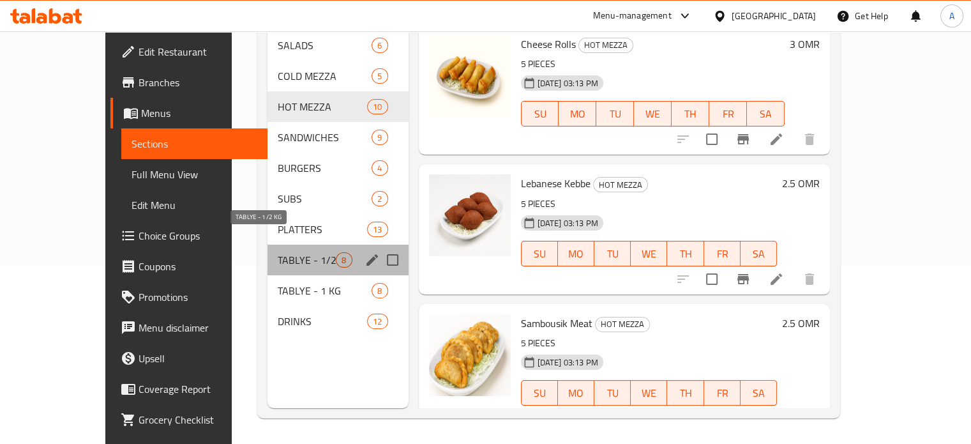
click at [278, 252] on span "TABLYE - 1/2 KG" at bounding box center [307, 259] width 58 height 15
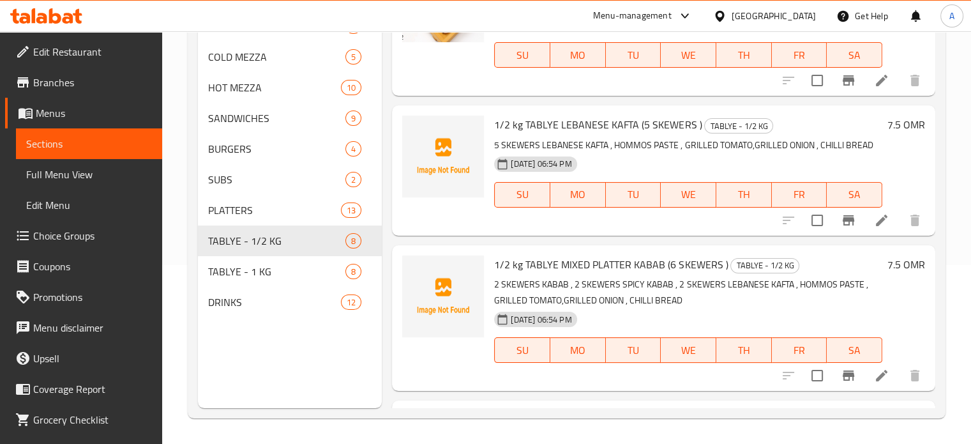
scroll to position [544, 0]
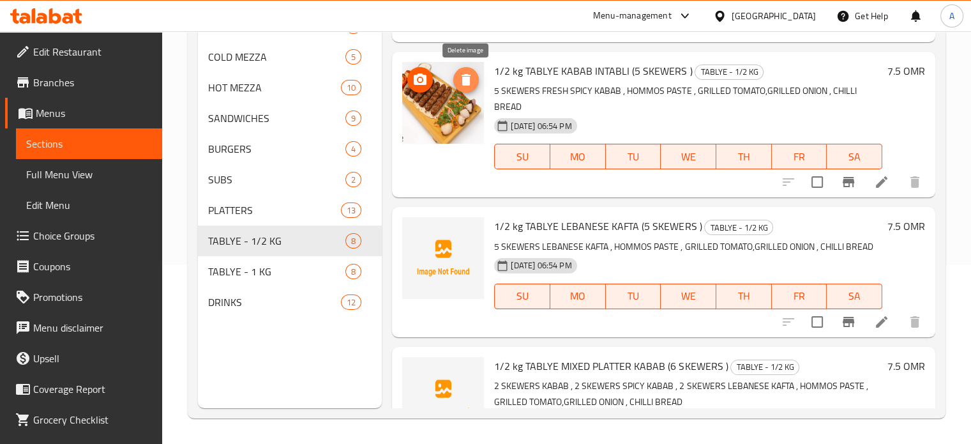
click at [469, 82] on icon "delete image" at bounding box center [465, 79] width 9 height 11
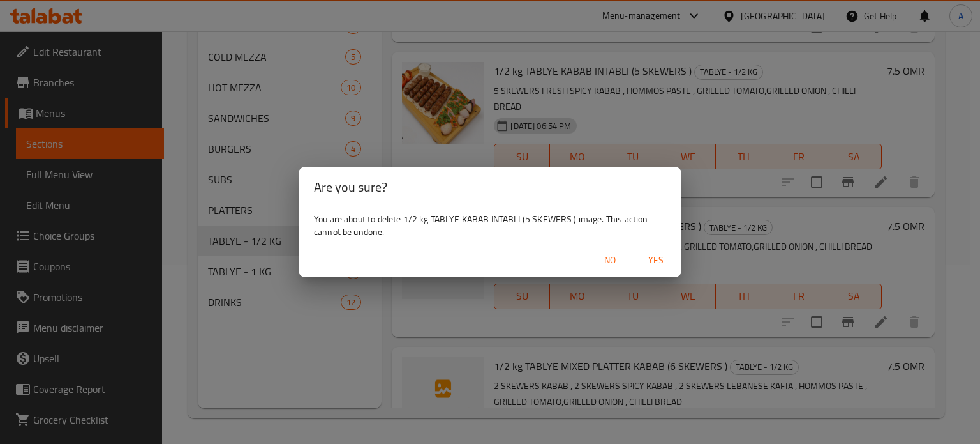
click at [652, 260] on span "Yes" at bounding box center [656, 260] width 31 height 16
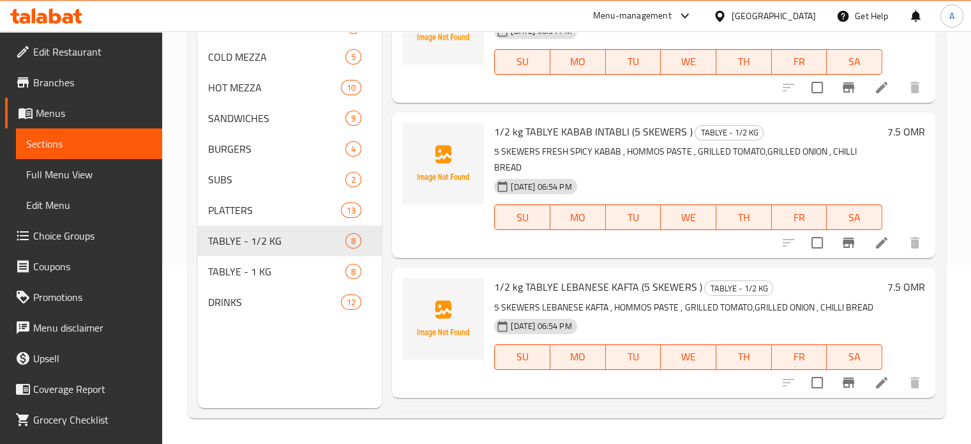
scroll to position [416, 0]
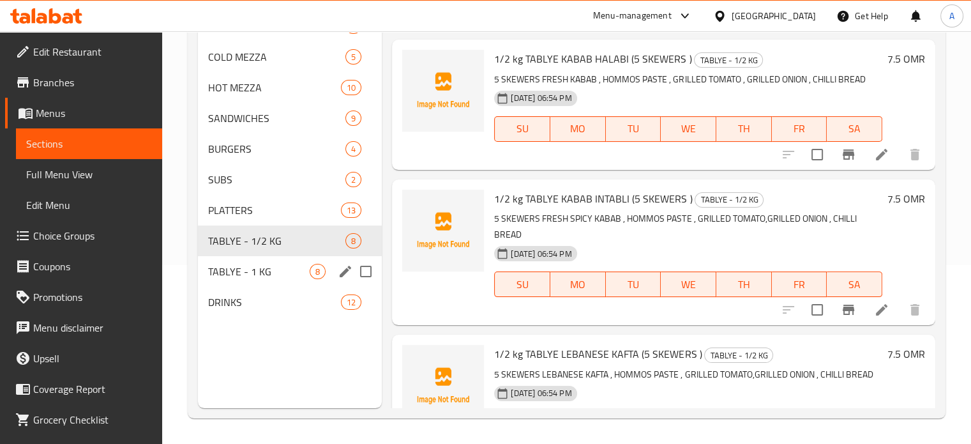
drag, startPoint x: 250, startPoint y: 264, endPoint x: 246, endPoint y: 257, distance: 7.7
click at [250, 264] on span "TABLYE - 1 KG" at bounding box center [259, 271] width 102 height 15
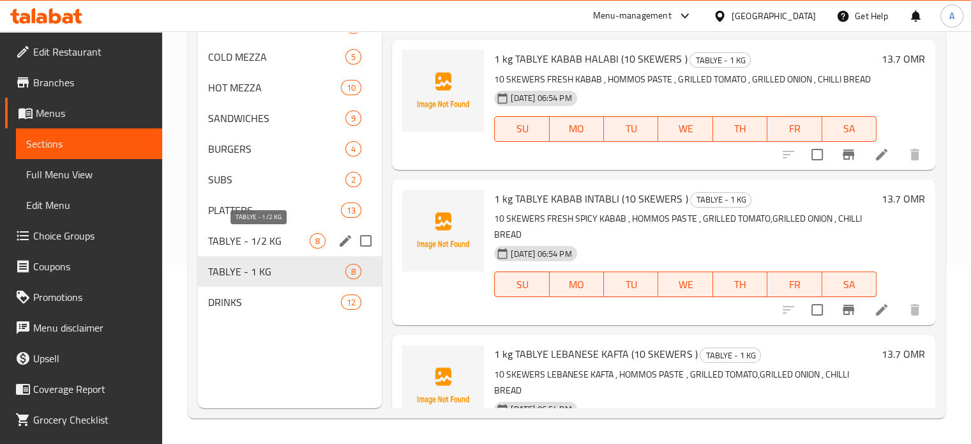
click at [231, 242] on span "TABLYE - 1/2 KG" at bounding box center [259, 240] width 102 height 15
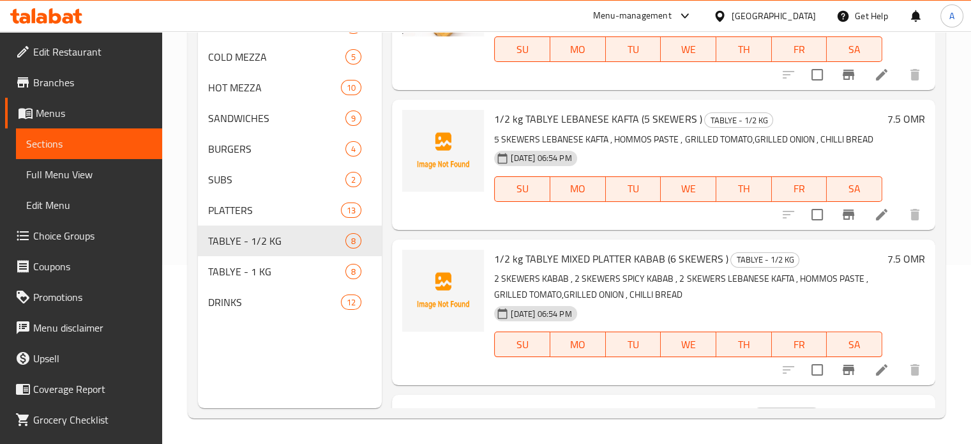
scroll to position [672, 0]
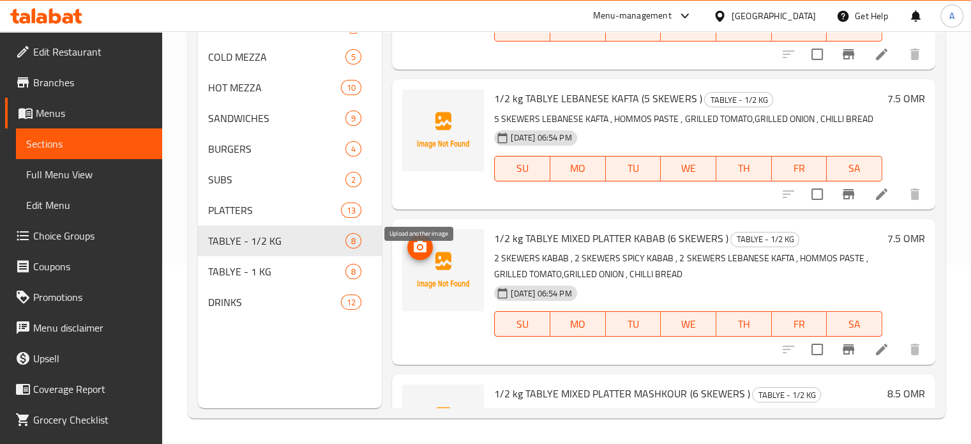
click at [421, 255] on icon "upload picture" at bounding box center [419, 246] width 15 height 15
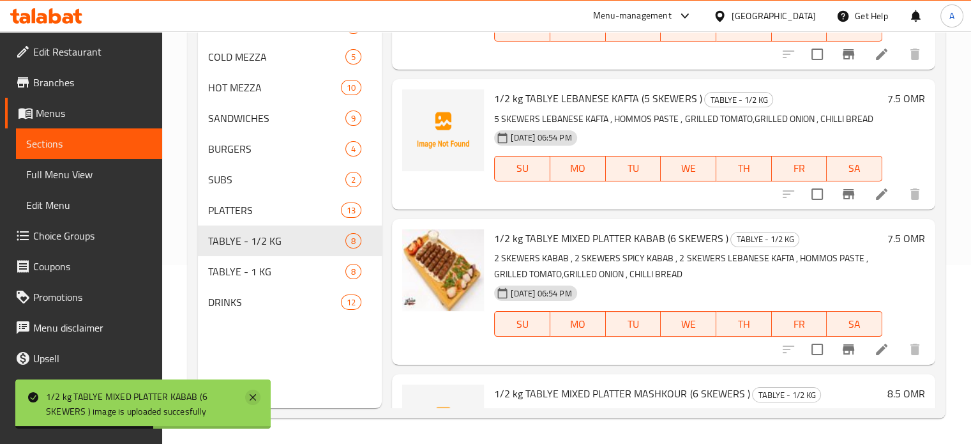
click at [253, 396] on icon at bounding box center [253, 397] width 6 height 6
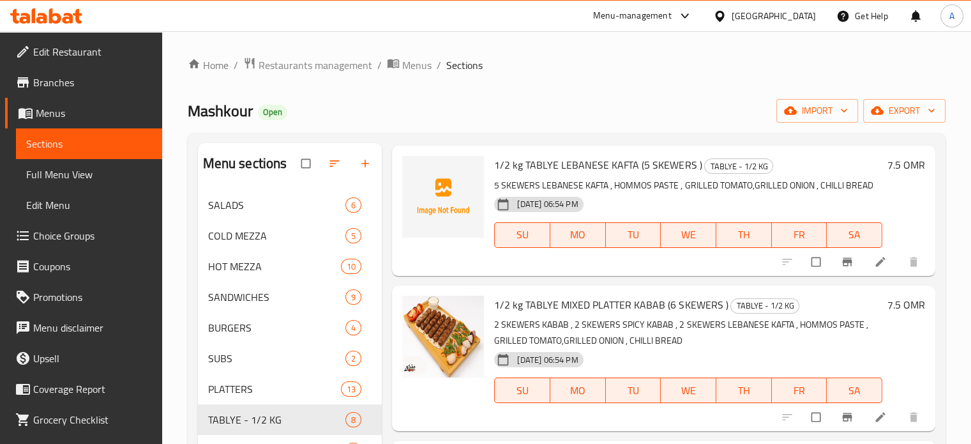
scroll to position [64, 0]
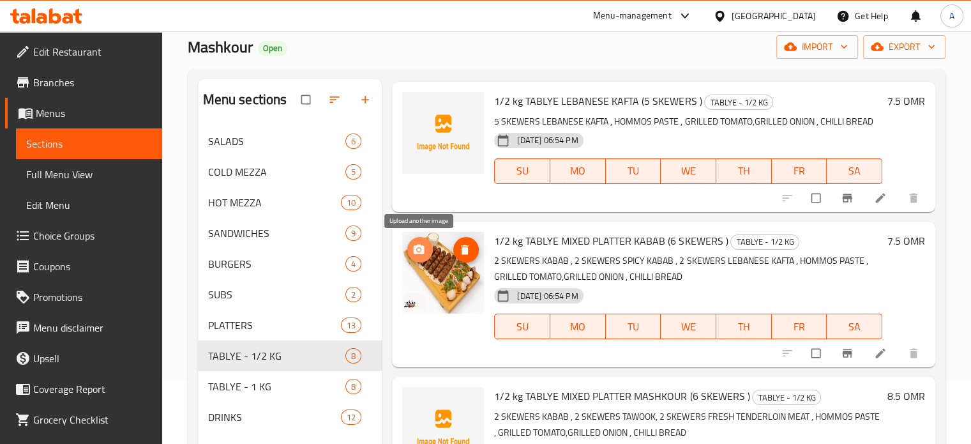
click at [424, 252] on icon "upload picture" at bounding box center [419, 249] width 11 height 10
click at [875, 356] on icon at bounding box center [880, 354] width 10 height 10
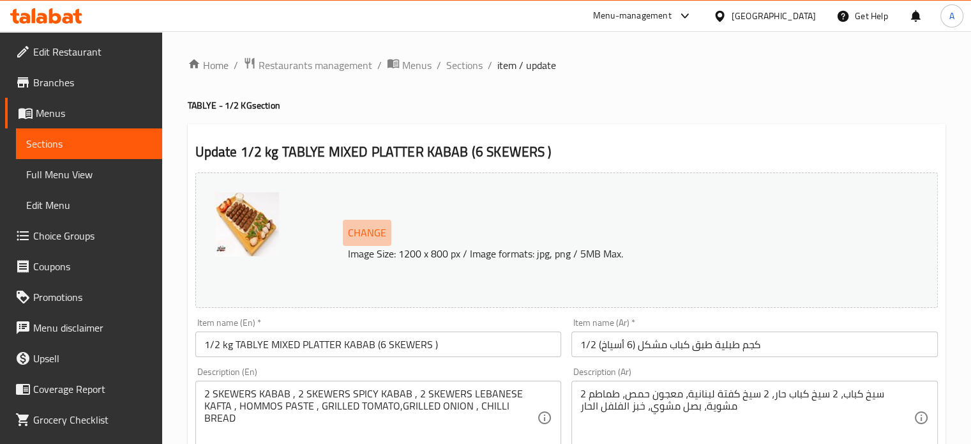
click at [365, 232] on span "Change" at bounding box center [367, 232] width 38 height 19
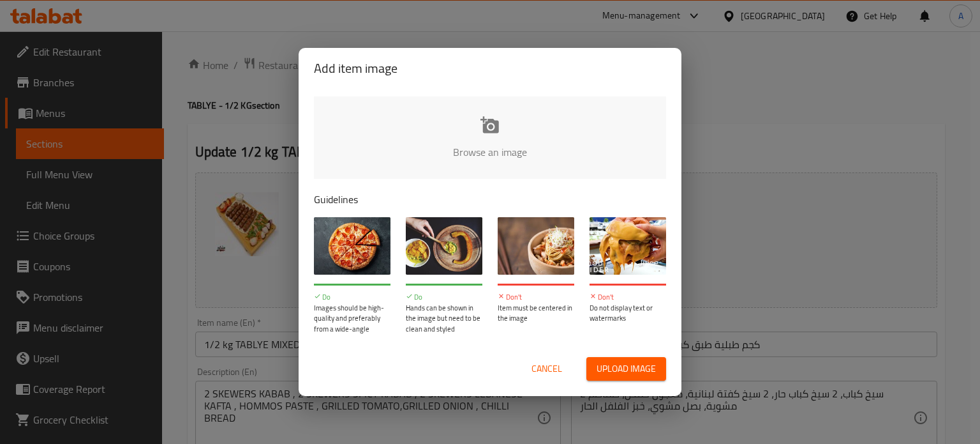
click at [604, 364] on span "Upload image" at bounding box center [626, 369] width 59 height 16
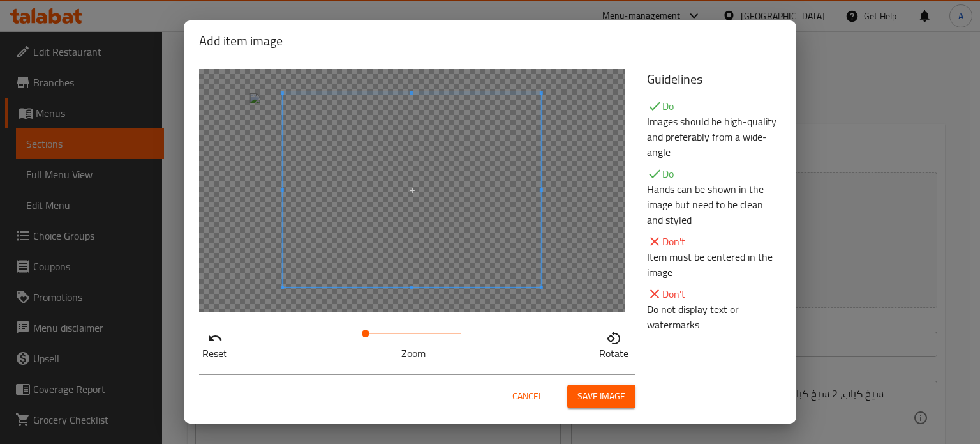
click at [356, 214] on span at bounding box center [412, 190] width 259 height 194
drag, startPoint x: 360, startPoint y: 336, endPoint x: 368, endPoint y: 336, distance: 7.7
click at [368, 336] on span at bounding box center [372, 333] width 8 height 8
click at [352, 207] on span at bounding box center [413, 181] width 259 height 194
click at [587, 391] on span "Save image" at bounding box center [602, 396] width 48 height 16
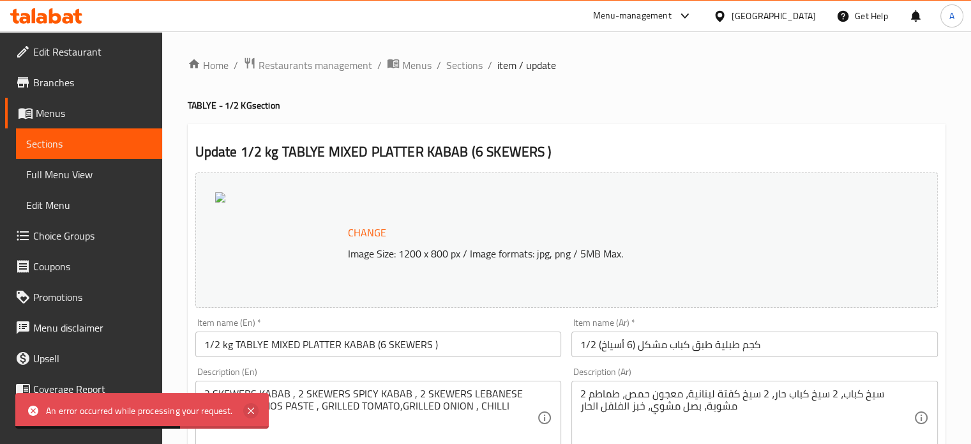
click at [253, 409] on icon at bounding box center [251, 410] width 6 height 6
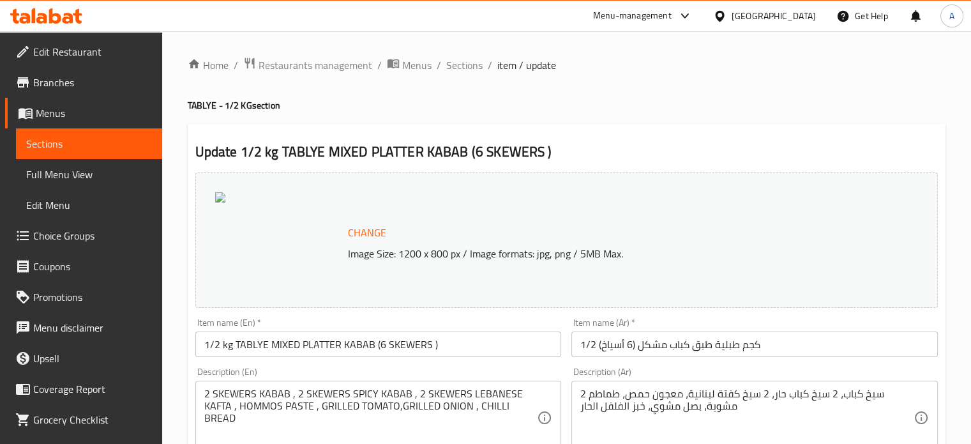
drag, startPoint x: 463, startPoint y: 66, endPoint x: 475, endPoint y: 76, distance: 15.9
click at [463, 66] on span "Sections" at bounding box center [464, 64] width 36 height 15
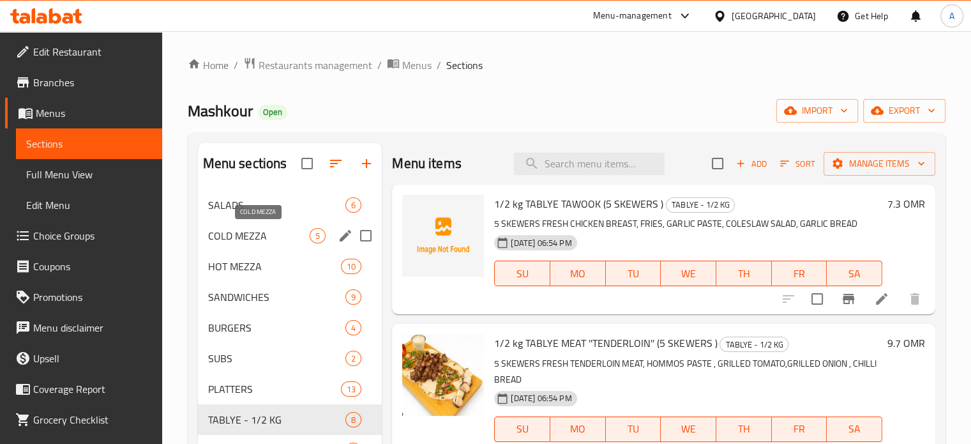
click at [244, 239] on span "COLD MEZZA" at bounding box center [259, 235] width 102 height 15
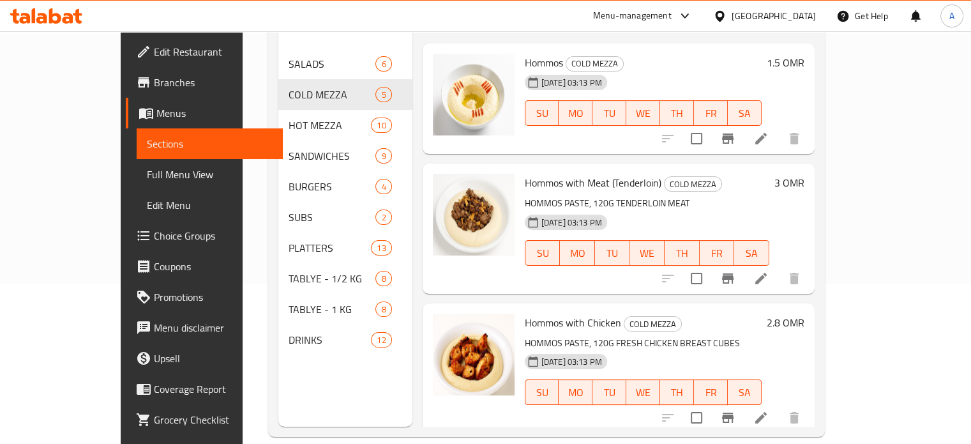
scroll to position [179, 0]
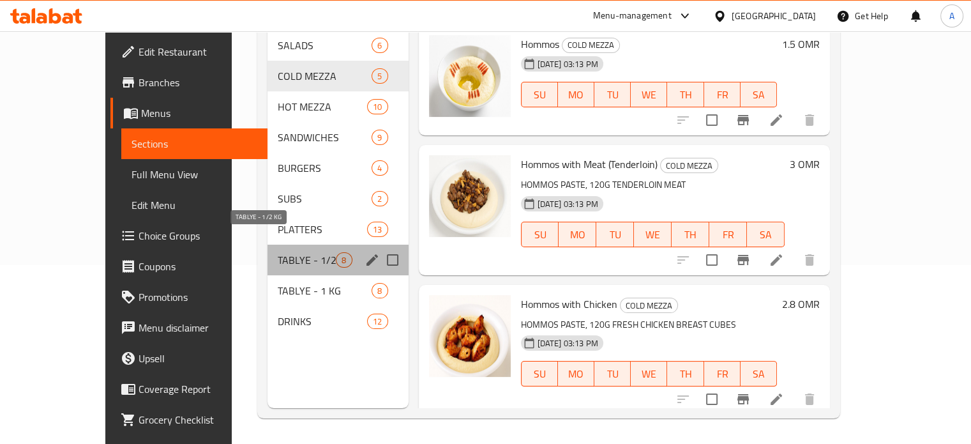
click at [278, 252] on span "TABLYE - 1/2 KG" at bounding box center [307, 259] width 58 height 15
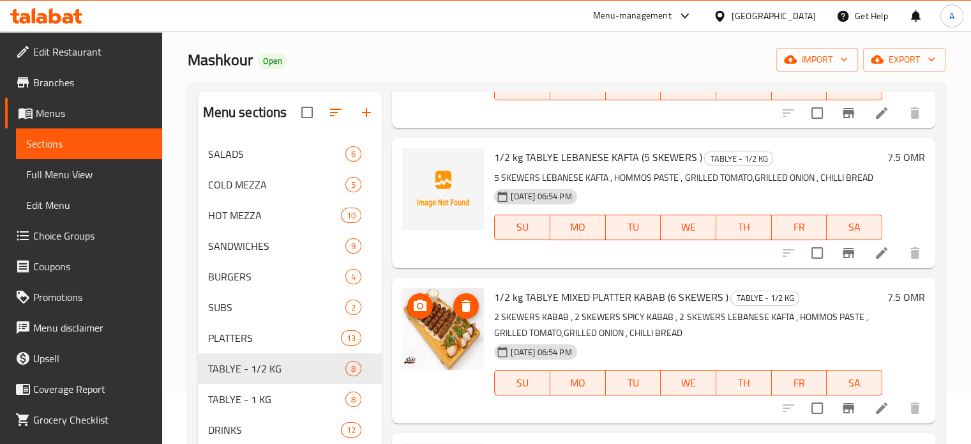
scroll to position [799, 0]
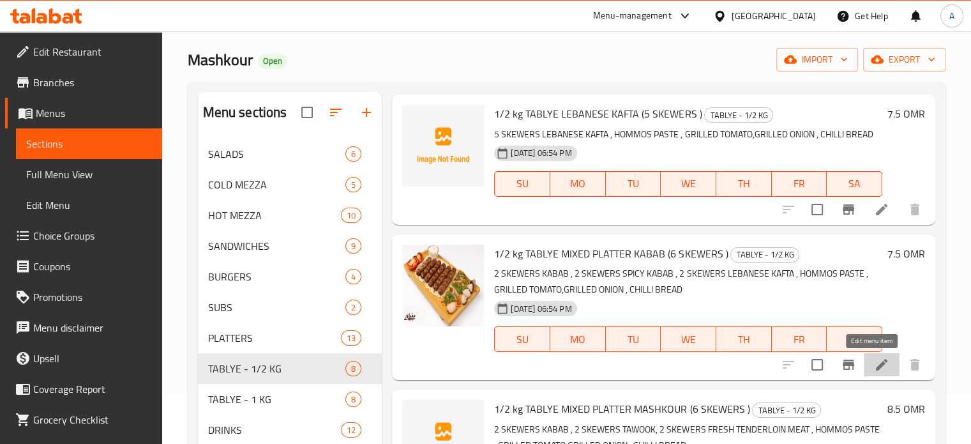
click at [874, 363] on icon at bounding box center [881, 364] width 15 height 15
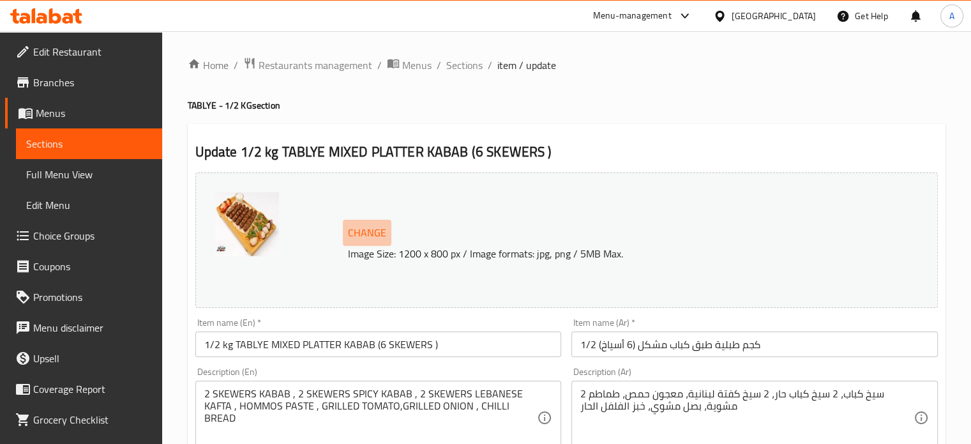
click at [375, 230] on span "Change" at bounding box center [367, 232] width 38 height 19
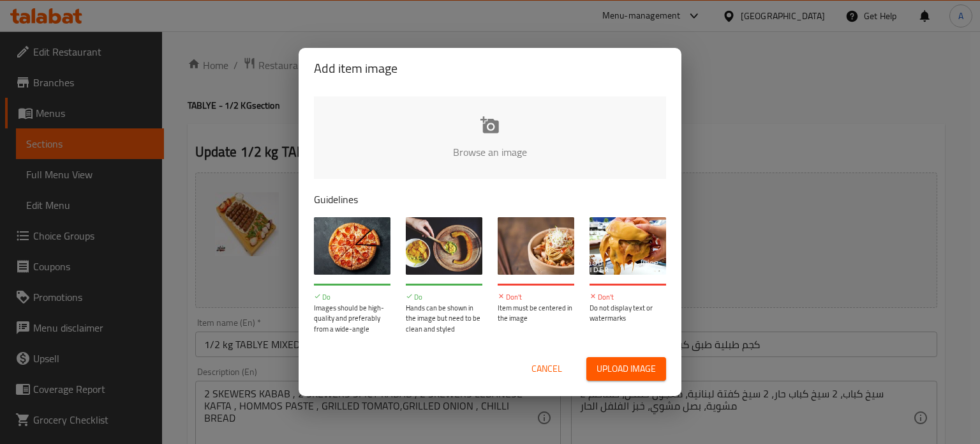
click at [600, 370] on span "Upload image" at bounding box center [626, 369] width 59 height 16
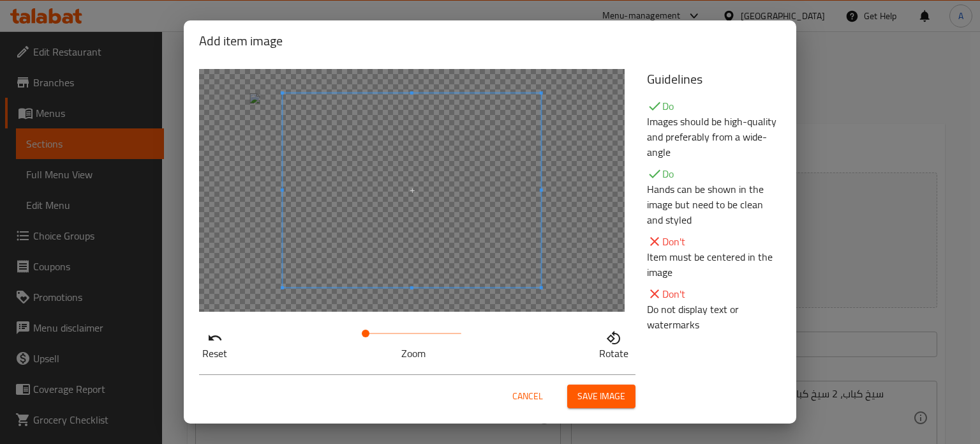
click at [362, 214] on span at bounding box center [412, 190] width 259 height 194
click at [369, 333] on span at bounding box center [373, 333] width 8 height 8
click at [346, 204] on span at bounding box center [410, 181] width 259 height 194
click at [589, 393] on span "Save image" at bounding box center [602, 396] width 48 height 16
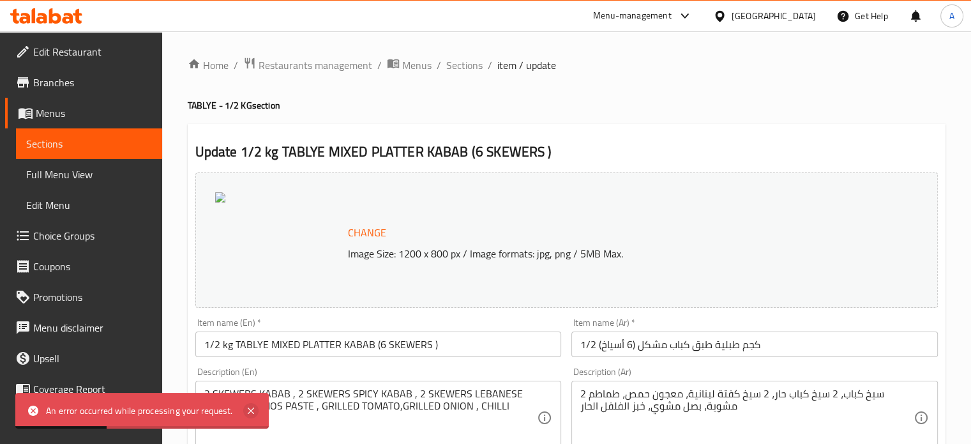
click at [251, 416] on icon at bounding box center [250, 410] width 15 height 15
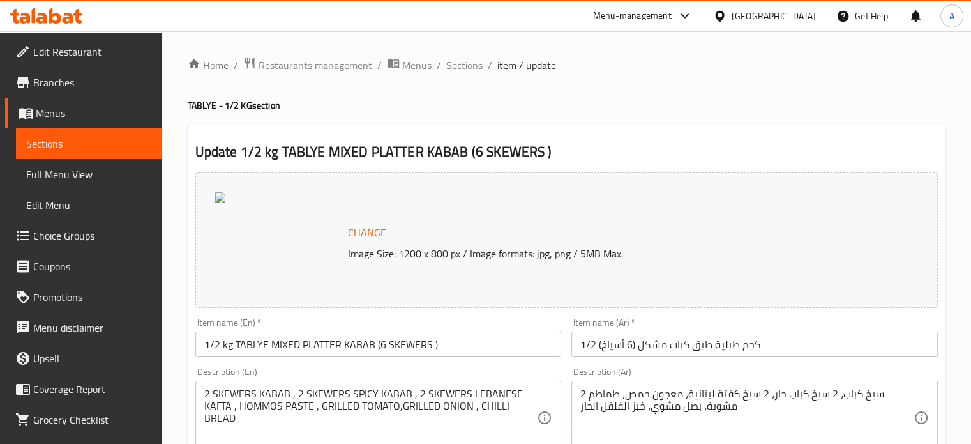
drag, startPoint x: 867, startPoint y: 82, endPoint x: 828, endPoint y: 121, distance: 55.1
click at [385, 232] on button "Change" at bounding box center [367, 233] width 49 height 26
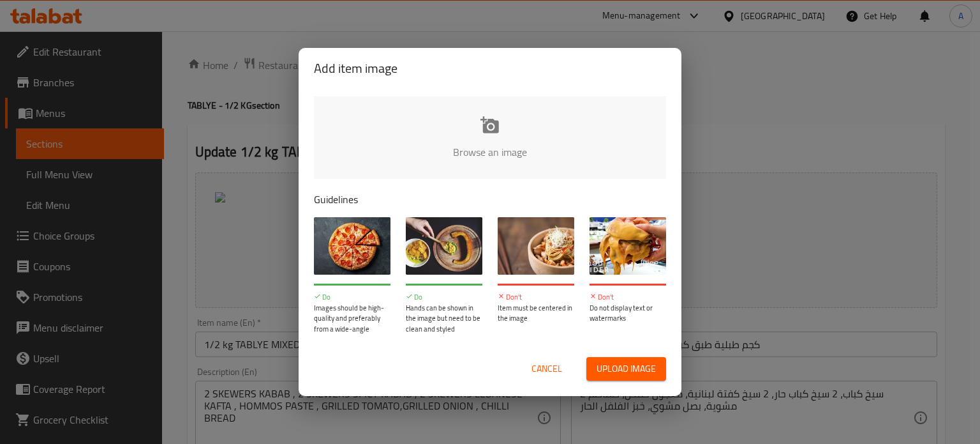
click at [617, 367] on span "Upload image" at bounding box center [626, 369] width 59 height 16
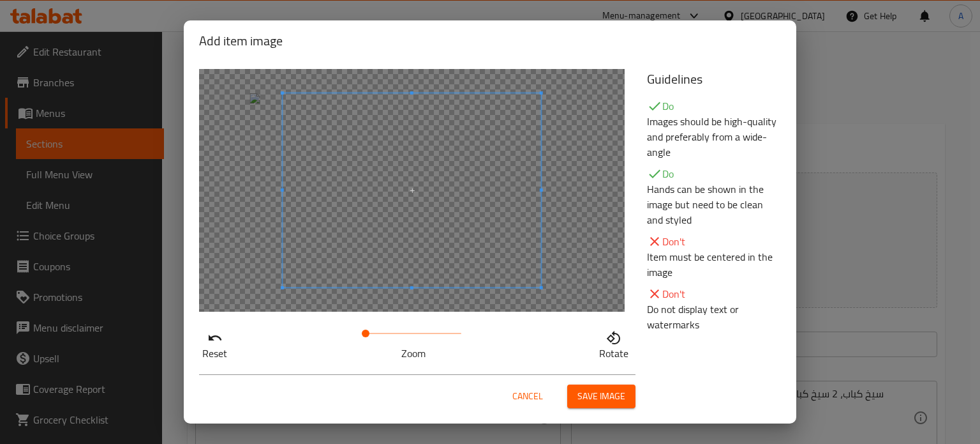
click at [375, 227] on span at bounding box center [412, 190] width 259 height 194
click at [366, 331] on span at bounding box center [370, 333] width 8 height 8
click at [340, 221] on span at bounding box center [410, 180] width 259 height 194
click at [577, 393] on button "Save image" at bounding box center [601, 396] width 68 height 24
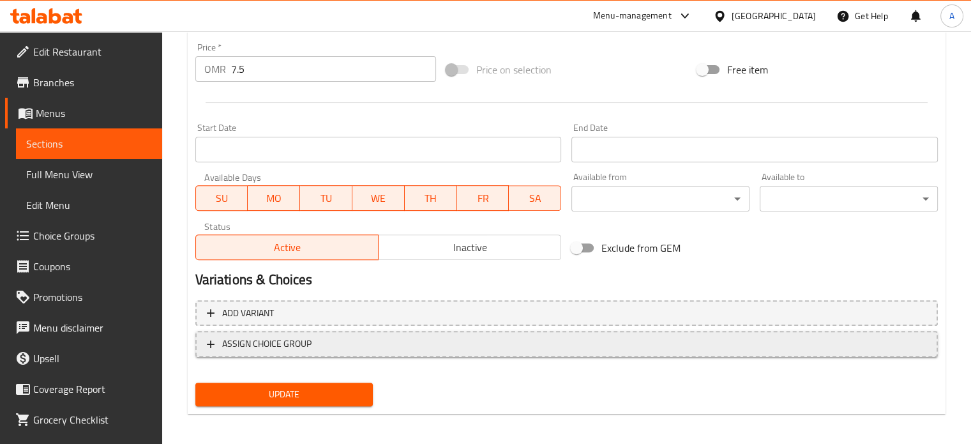
scroll to position [476, 0]
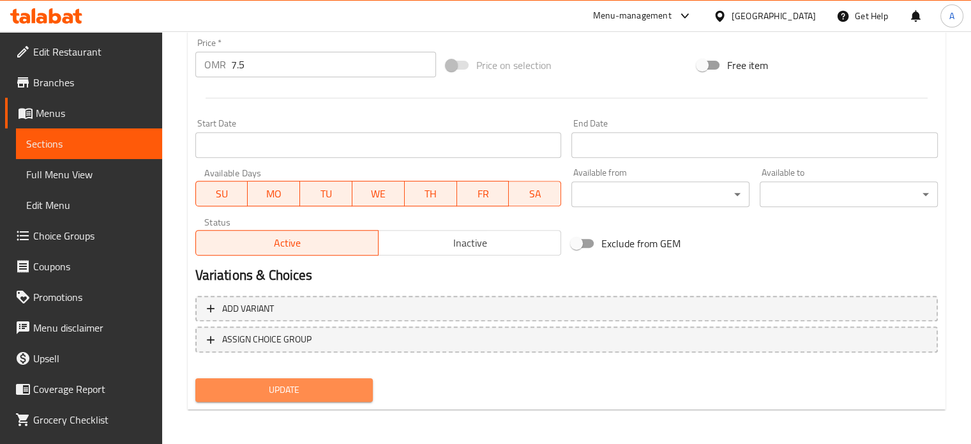
click at [289, 393] on span "Update" at bounding box center [285, 390] width 158 height 16
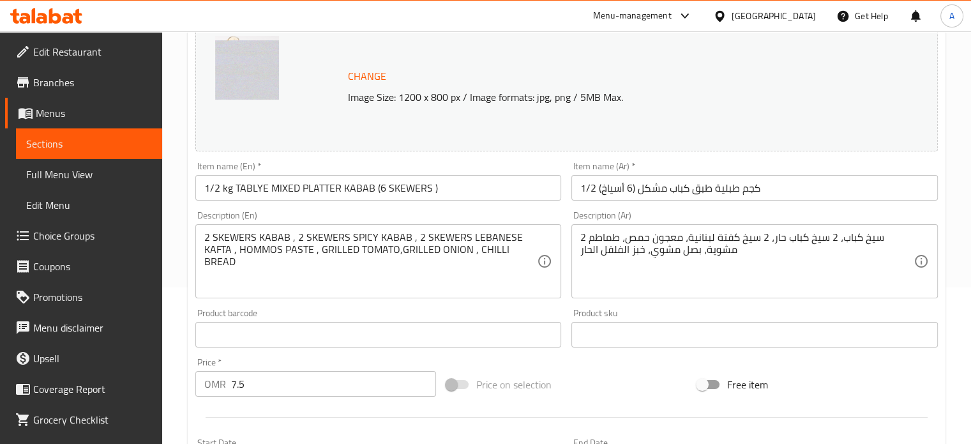
scroll to position [0, 0]
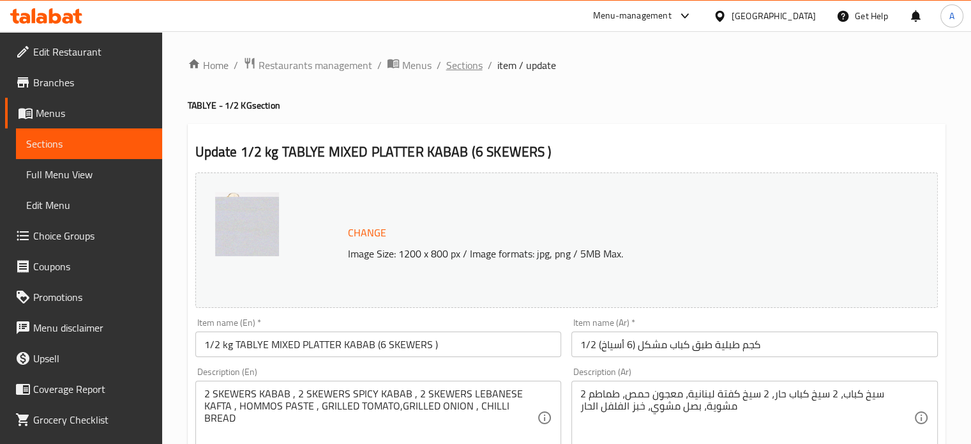
click at [455, 66] on span "Sections" at bounding box center [464, 64] width 36 height 15
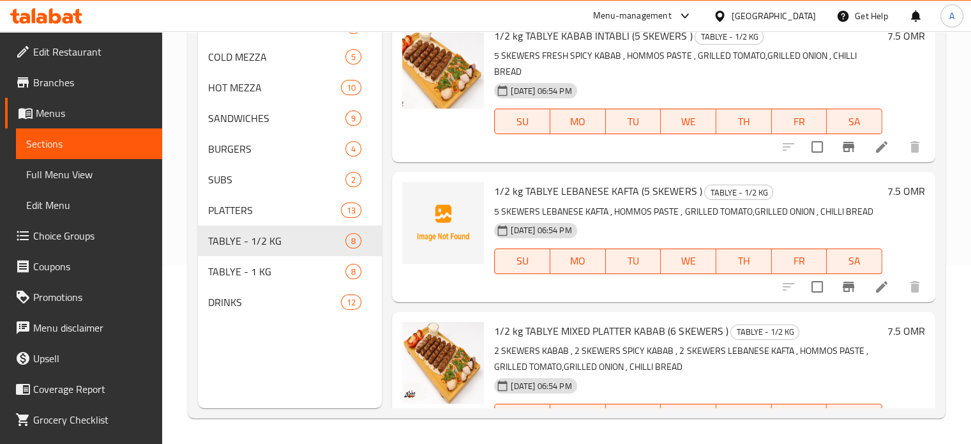
scroll to position [480, 0]
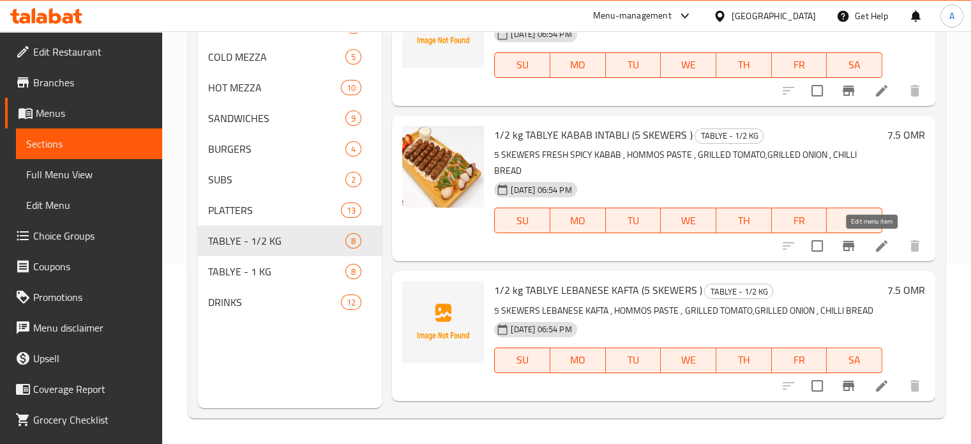
click at [877, 246] on icon at bounding box center [881, 245] width 15 height 15
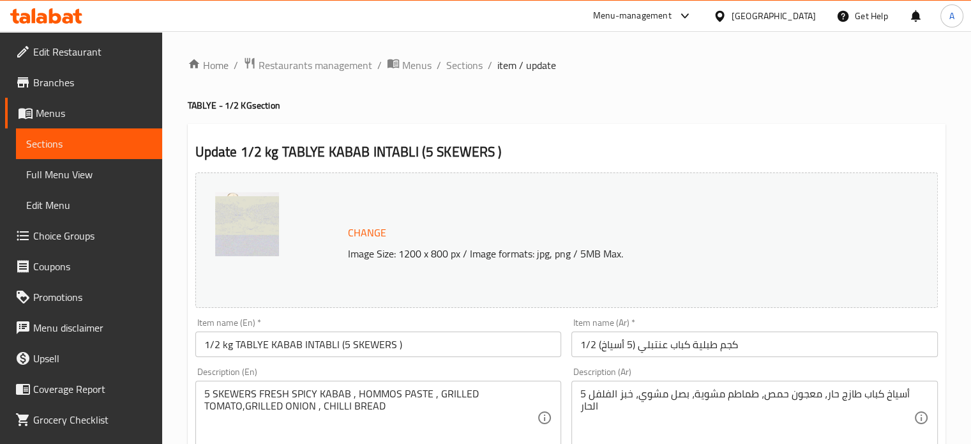
click at [354, 234] on span "Change" at bounding box center [367, 232] width 38 height 19
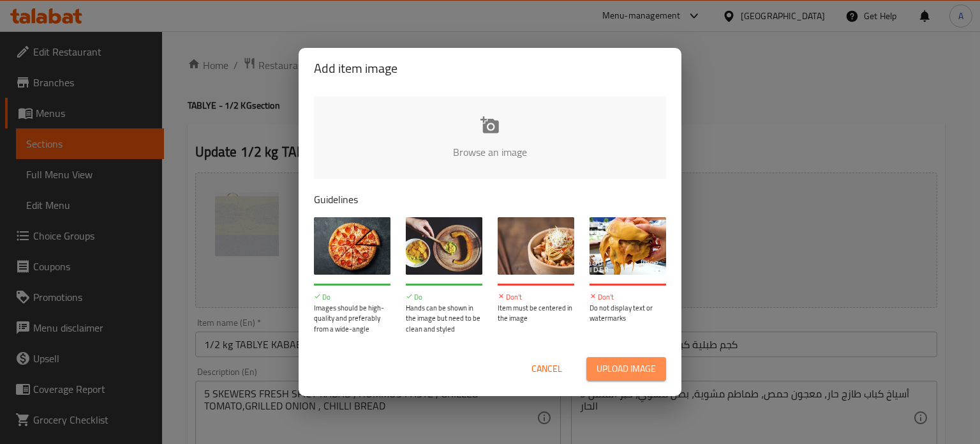
click at [627, 371] on span "Upload image" at bounding box center [626, 369] width 59 height 16
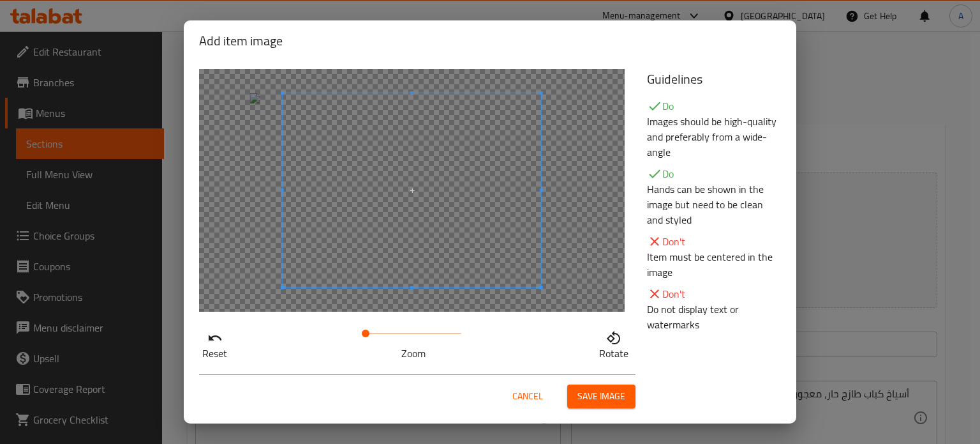
click at [401, 179] on span at bounding box center [412, 190] width 259 height 194
click at [324, 133] on div at bounding box center [412, 190] width 255 height 191
click at [421, 225] on span at bounding box center [413, 191] width 255 height 191
drag, startPoint x: 364, startPoint y: 332, endPoint x: 387, endPoint y: 334, distance: 23.8
click at [387, 334] on span at bounding box center [391, 333] width 8 height 8
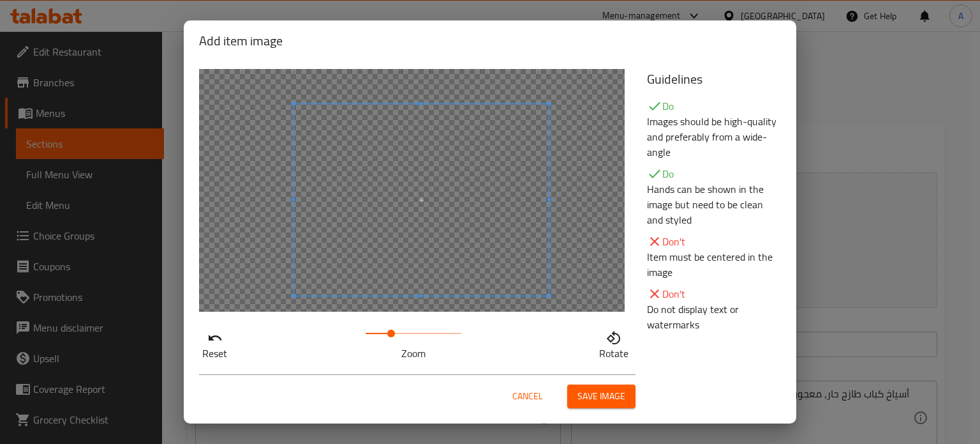
click at [456, 250] on span at bounding box center [421, 199] width 255 height 191
click at [384, 329] on span at bounding box center [388, 333] width 8 height 8
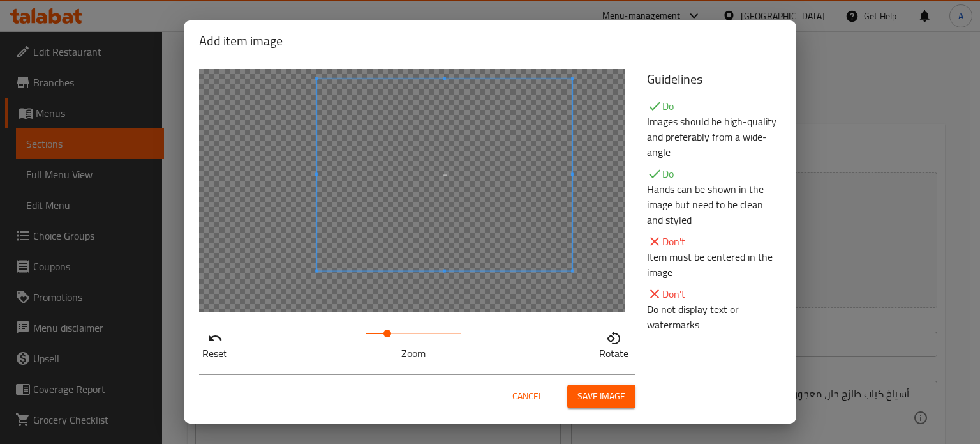
click at [474, 195] on span at bounding box center [444, 174] width 255 height 191
click at [595, 395] on div "Add item image Reset Zoom Rotate Guidelines Do Images should be high-quality an…" at bounding box center [490, 221] width 613 height 403
click at [419, 211] on span at bounding box center [452, 193] width 278 height 208
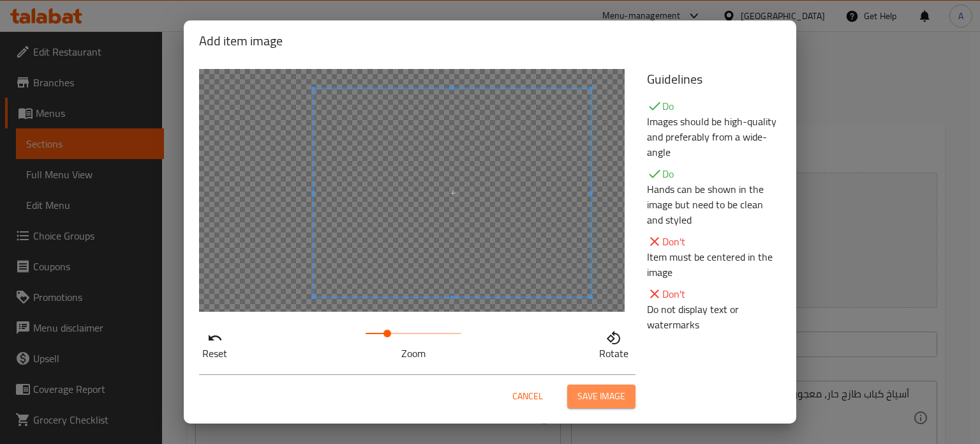
click at [617, 398] on span "Save image" at bounding box center [602, 396] width 48 height 16
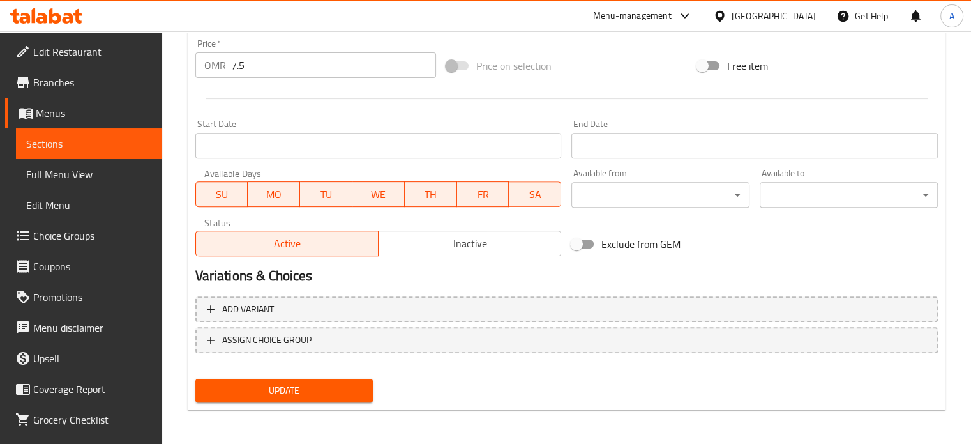
scroll to position [476, 0]
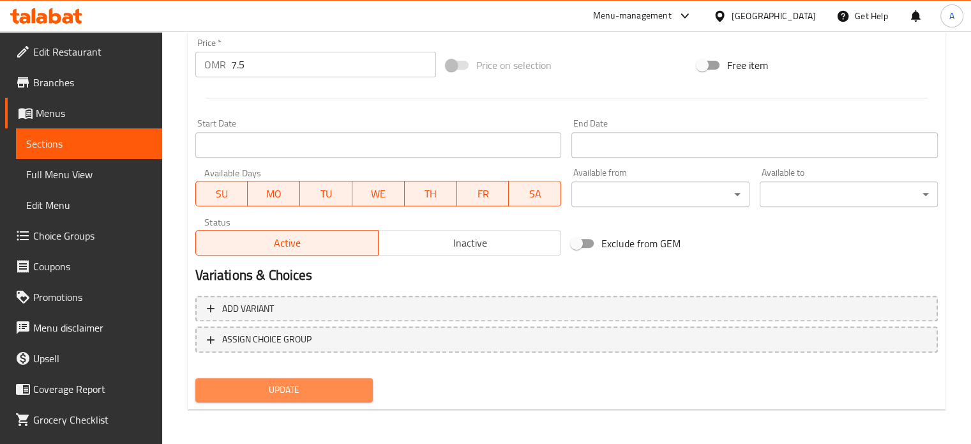
click at [264, 391] on span "Update" at bounding box center [285, 390] width 158 height 16
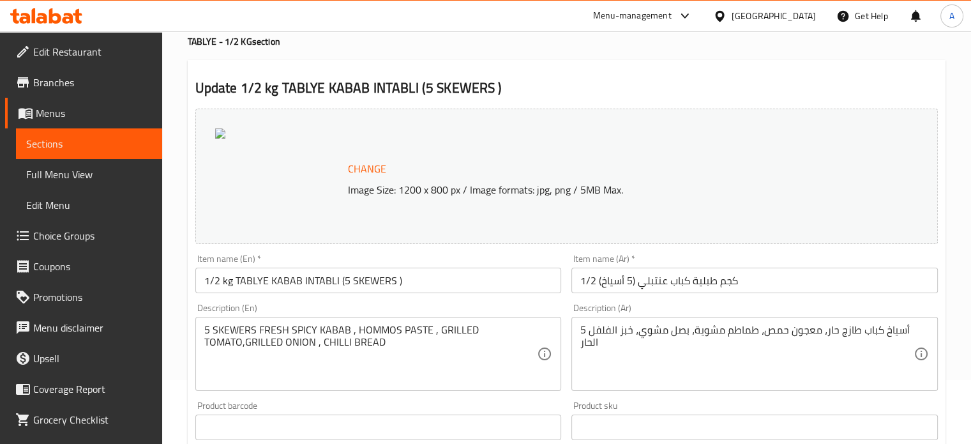
scroll to position [0, 0]
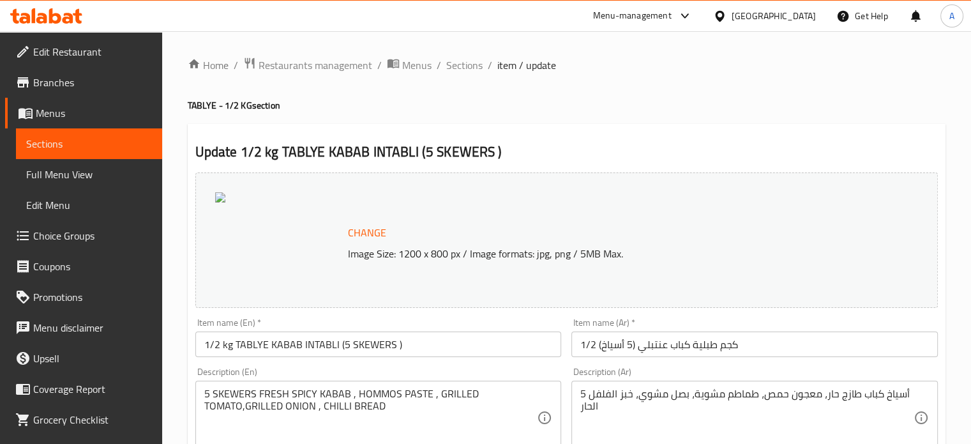
drag, startPoint x: 459, startPoint y: 70, endPoint x: 465, endPoint y: 86, distance: 16.4
click at [459, 70] on span "Sections" at bounding box center [464, 64] width 36 height 15
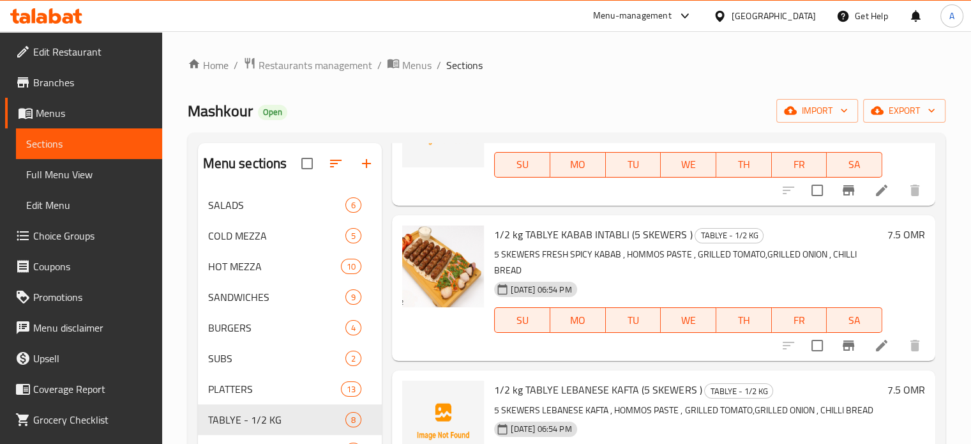
scroll to position [638, 0]
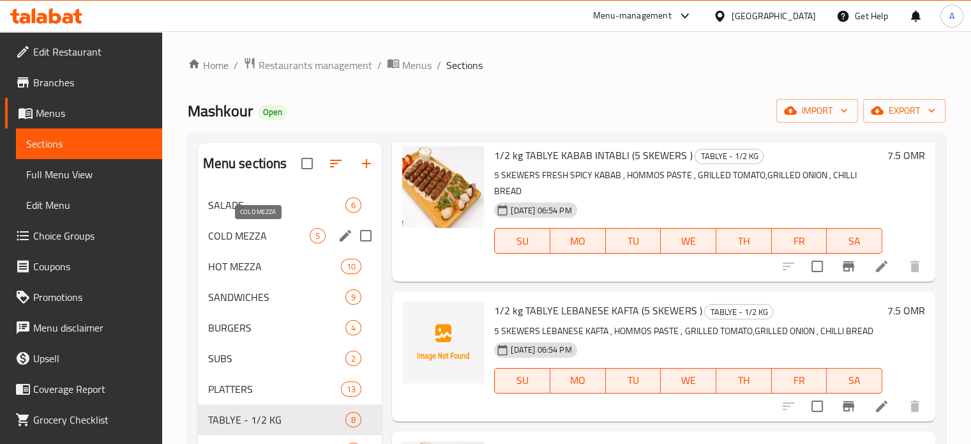
click at [240, 229] on span "COLD MEZZA" at bounding box center [259, 235] width 102 height 15
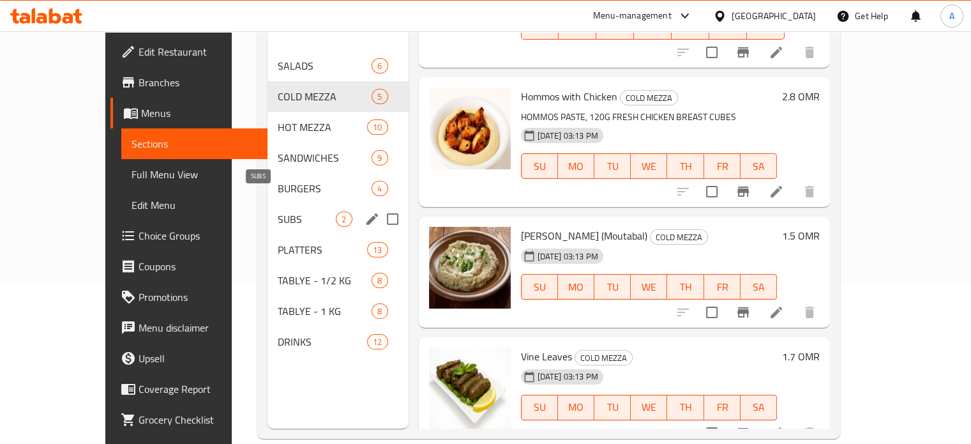
scroll to position [179, 0]
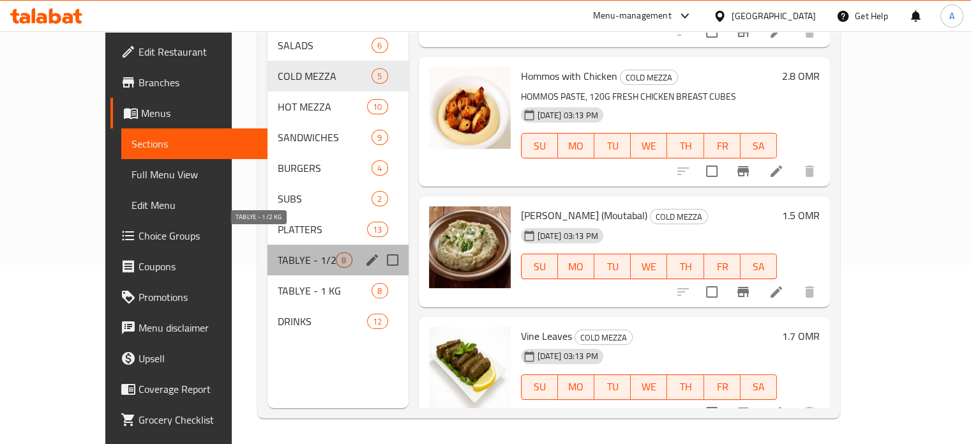
click at [278, 252] on span "TABLYE - 1/2 KG" at bounding box center [307, 259] width 58 height 15
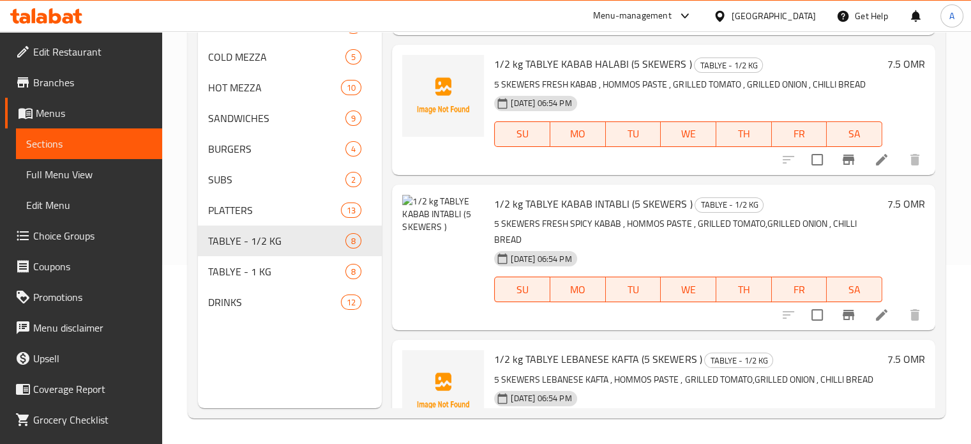
scroll to position [483, 0]
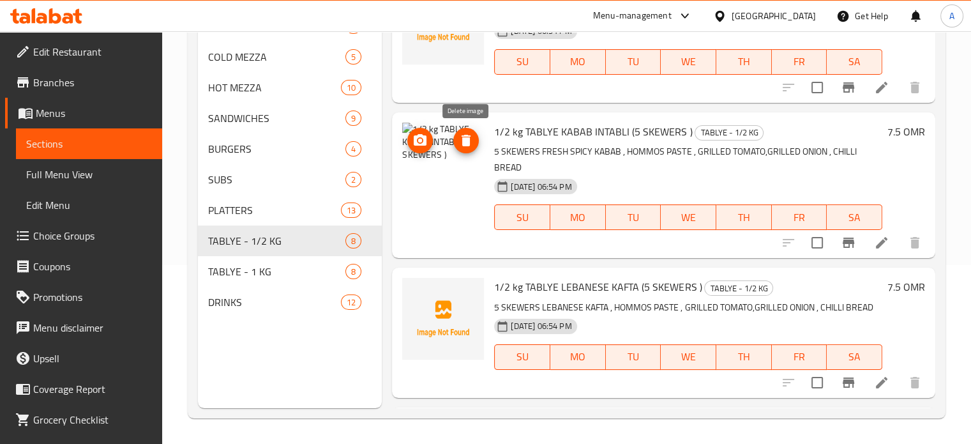
click at [467, 145] on icon "delete image" at bounding box center [465, 140] width 9 height 11
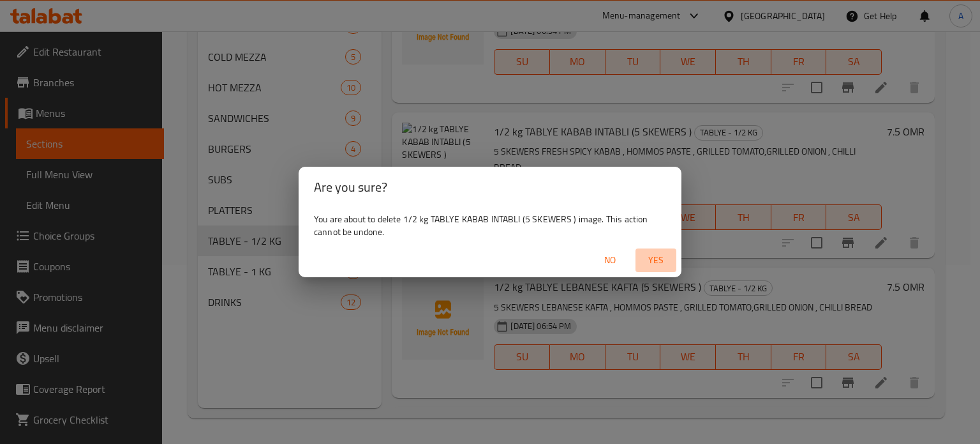
click at [657, 264] on span "Yes" at bounding box center [656, 260] width 31 height 16
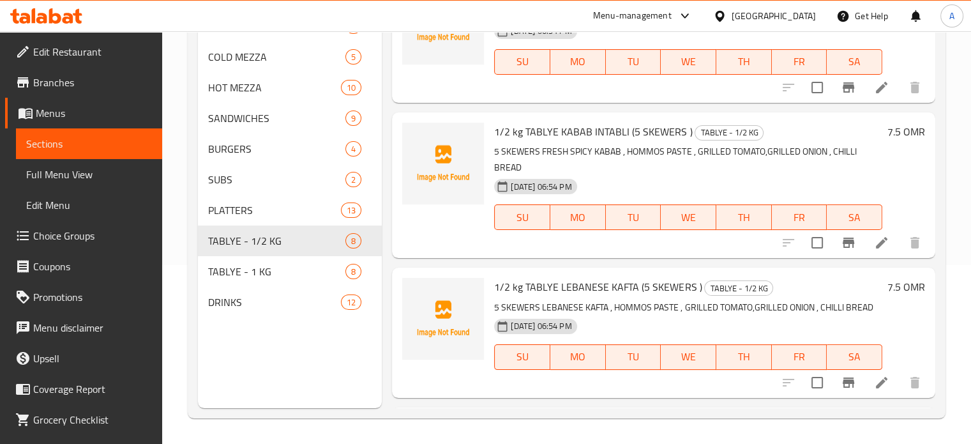
click at [874, 242] on icon at bounding box center [881, 242] width 15 height 15
